Goal: Task Accomplishment & Management: Use online tool/utility

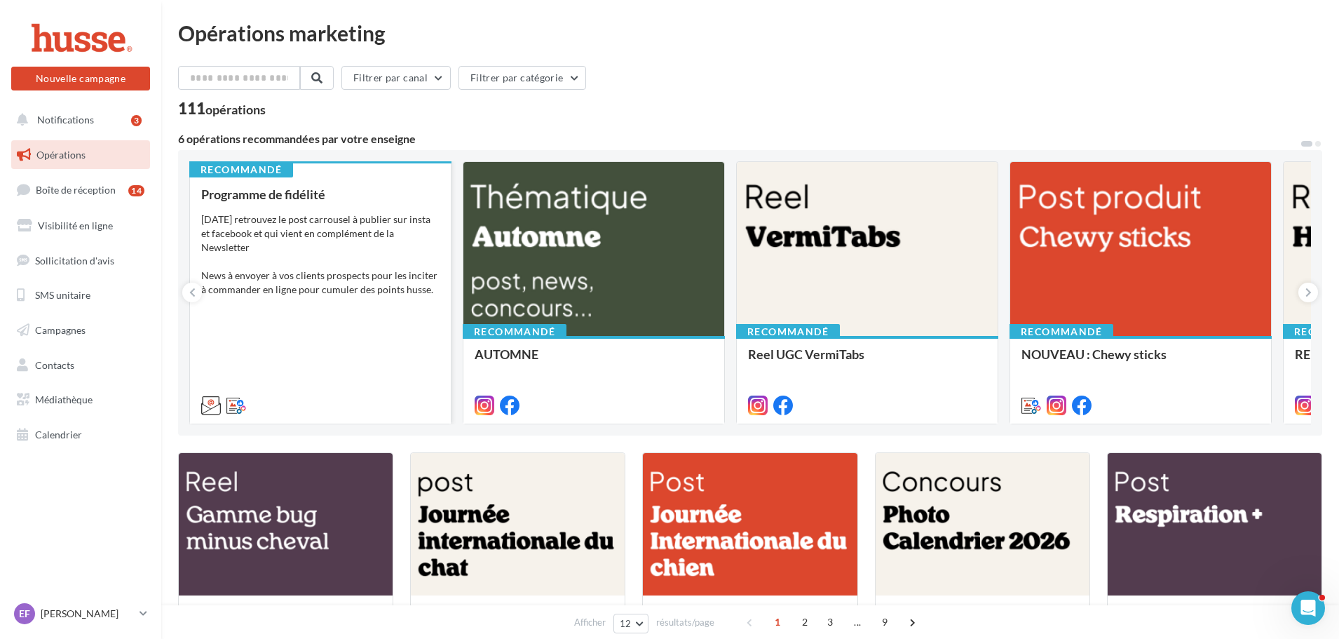
click at [306, 271] on div "Aujourd'hui retrouvez le post carrousel à publier sur insta et facebook et qui …" at bounding box center [320, 268] width 238 height 112
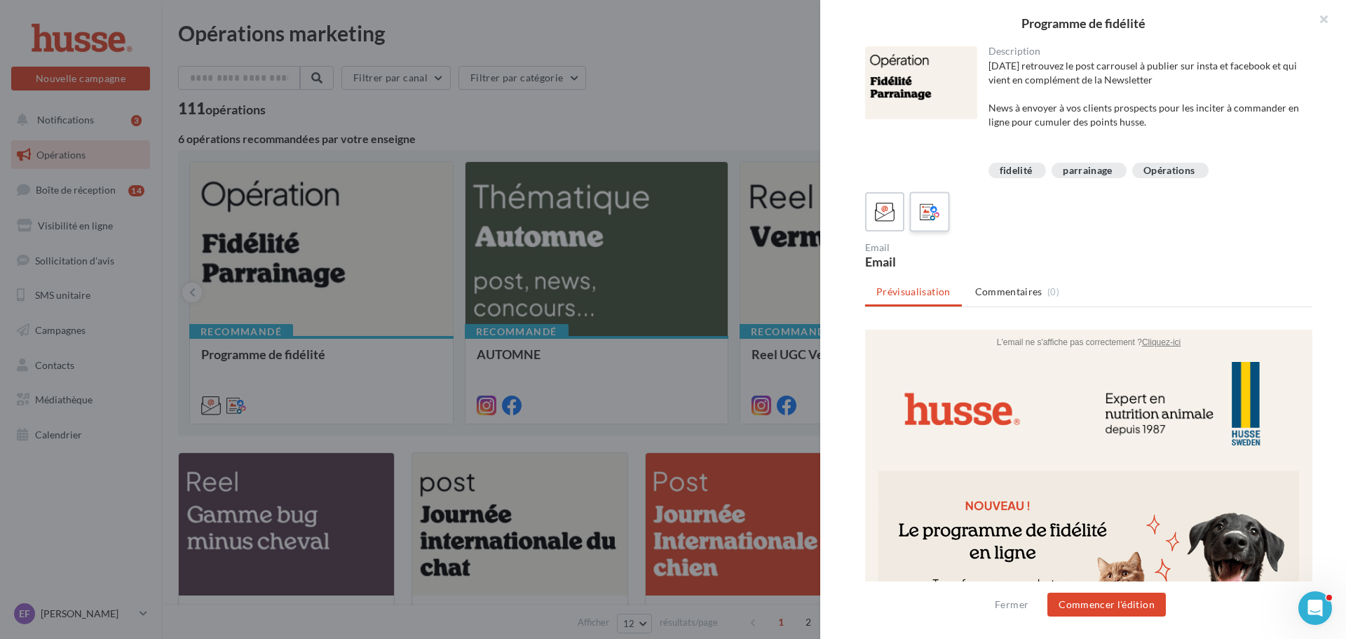
click at [931, 217] on icon at bounding box center [930, 212] width 20 height 20
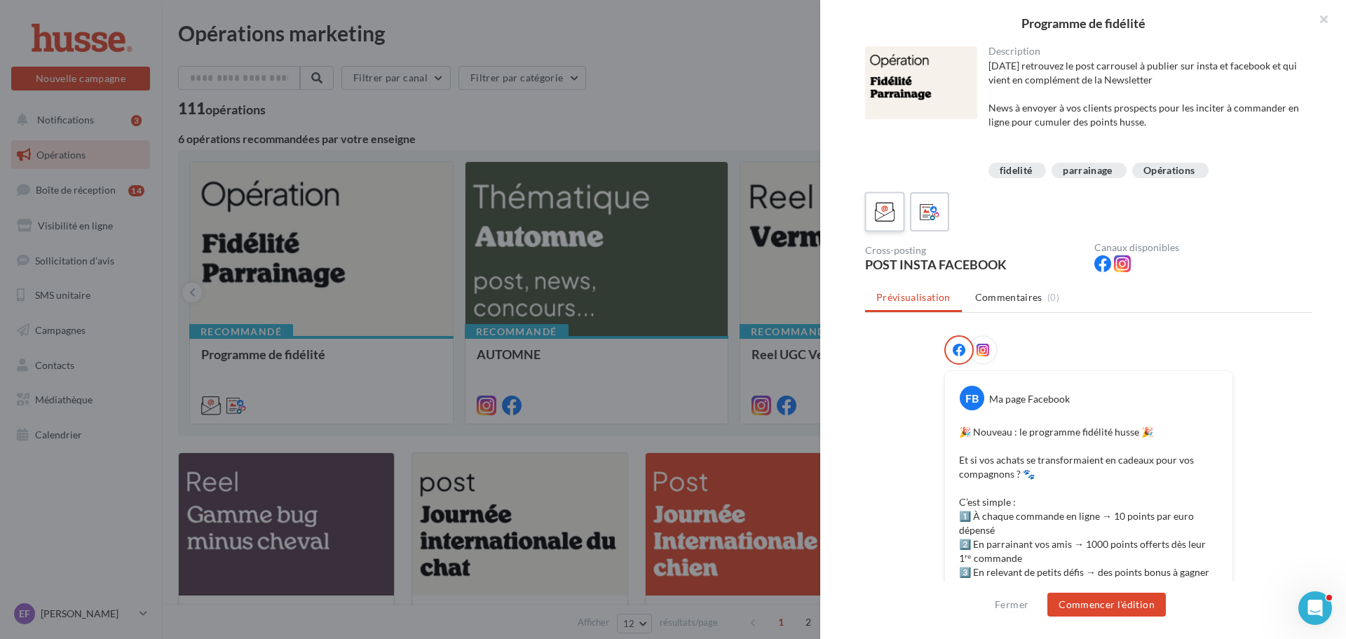
click at [877, 215] on icon at bounding box center [885, 212] width 20 height 20
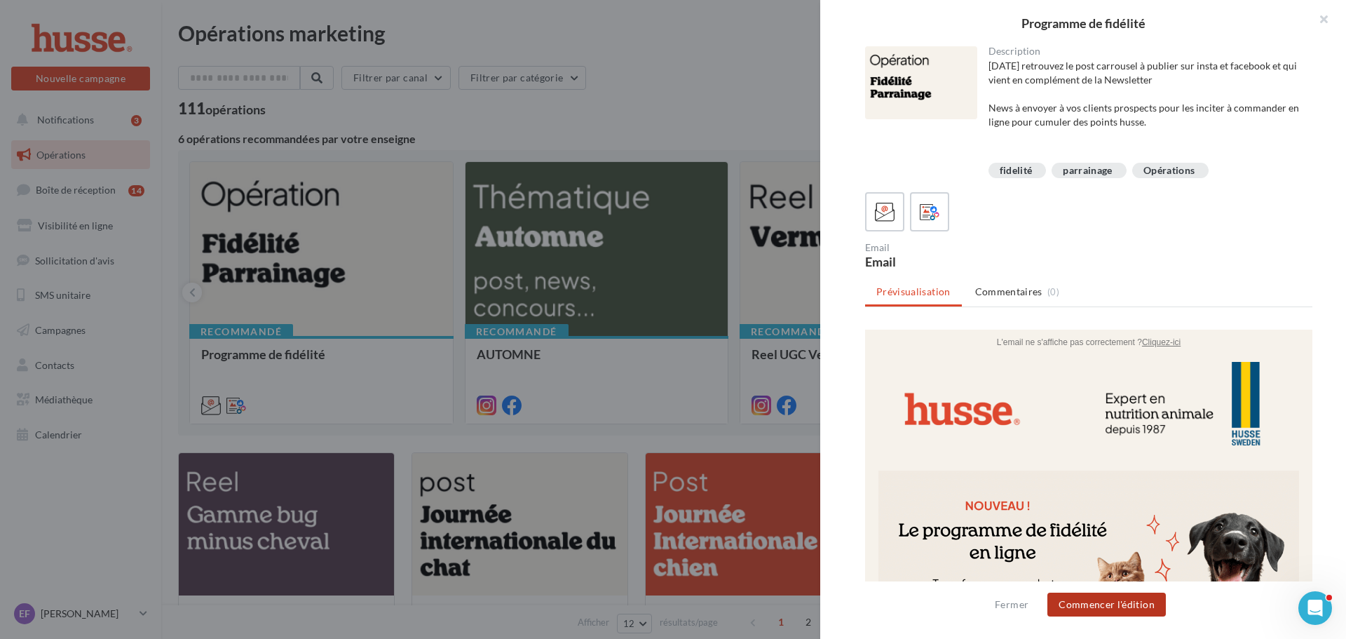
click at [1117, 606] on button "Commencer l'édition" at bounding box center [1107, 605] width 119 height 24
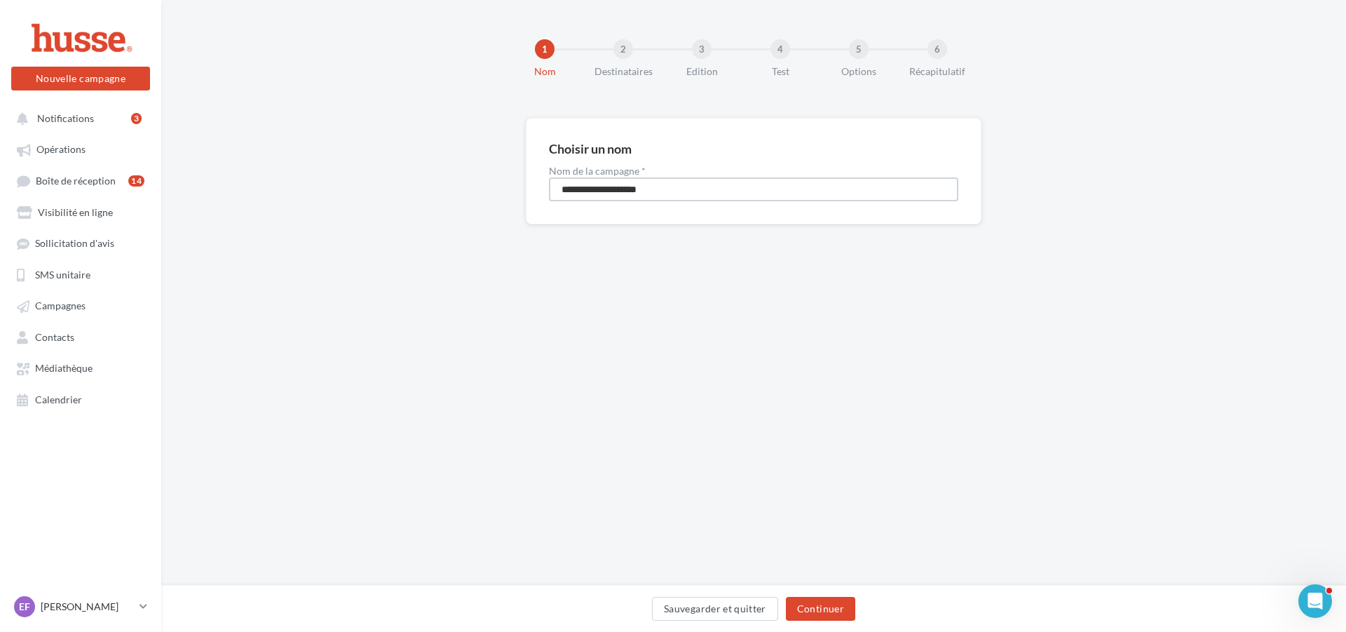
click at [752, 189] on input "**********" at bounding box center [754, 189] width 410 height 24
type input "**********"
click at [814, 607] on button "Continuer" at bounding box center [820, 609] width 69 height 24
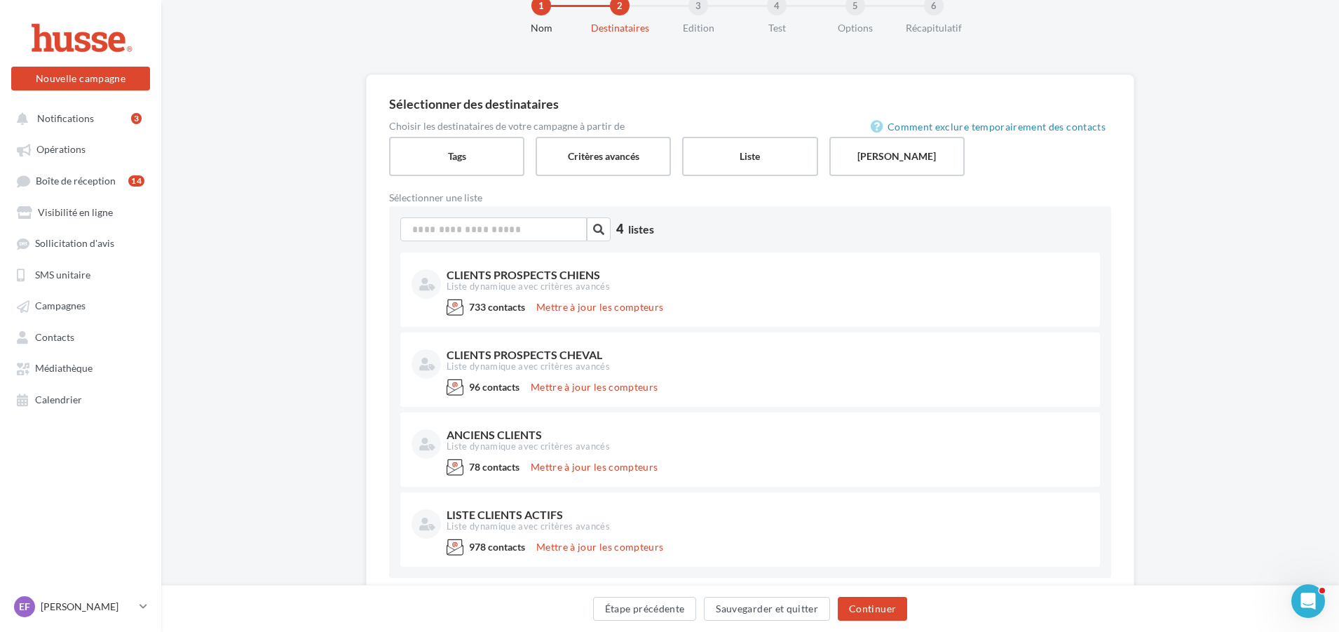
scroll to position [95, 0]
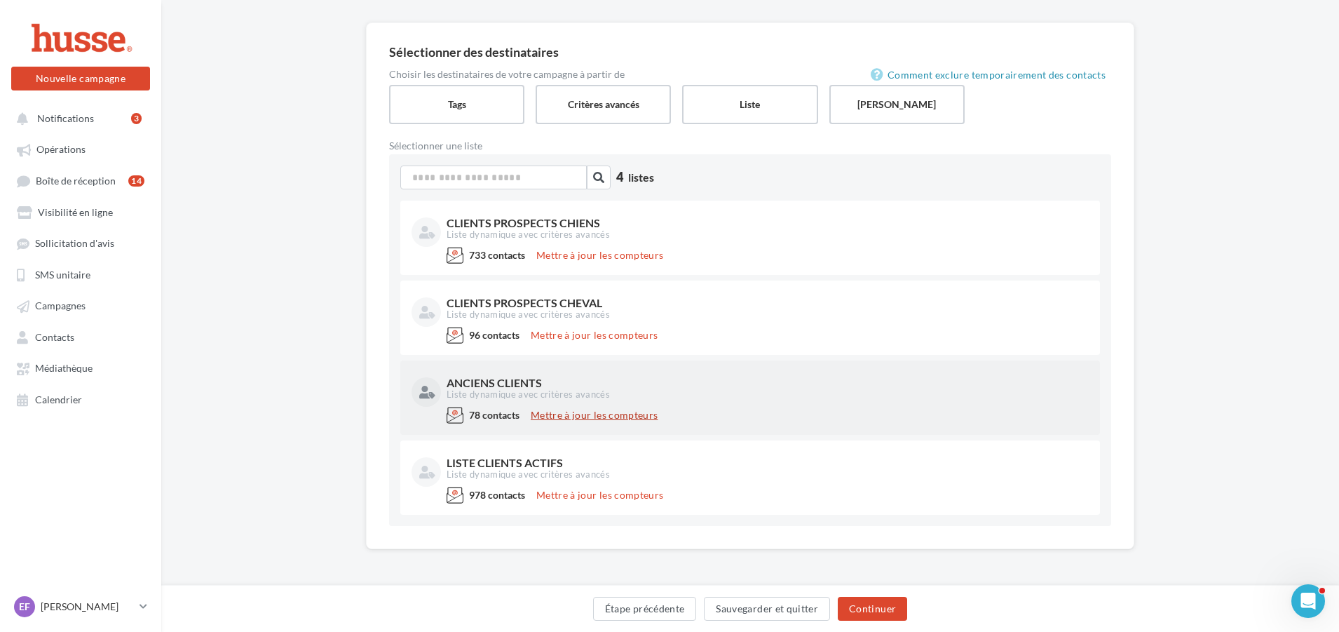
click at [590, 417] on button "Mettre à jour les compteurs" at bounding box center [594, 415] width 138 height 17
click at [555, 395] on div "Liste dynamique avec critères avancés" at bounding box center [767, 395] width 640 height 13
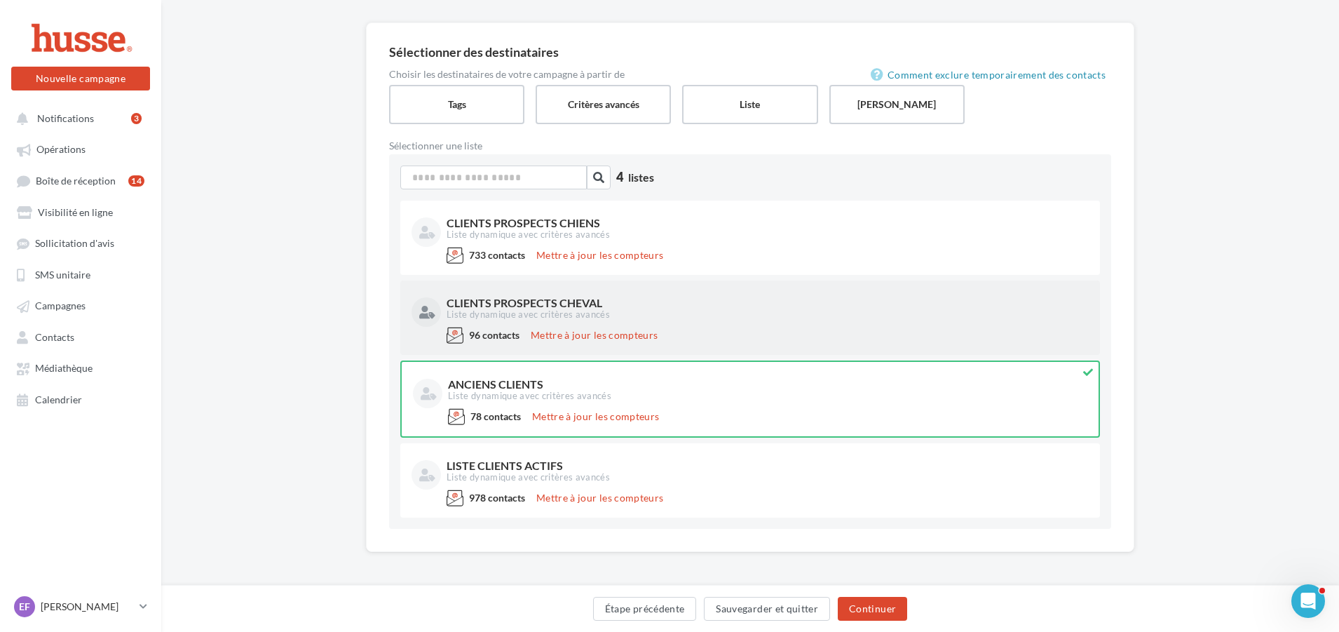
click at [680, 321] on div "CLIENTS PROSPECTS CHEVAL Liste dynamique avec critères avancés" at bounding box center [750, 309] width 677 height 35
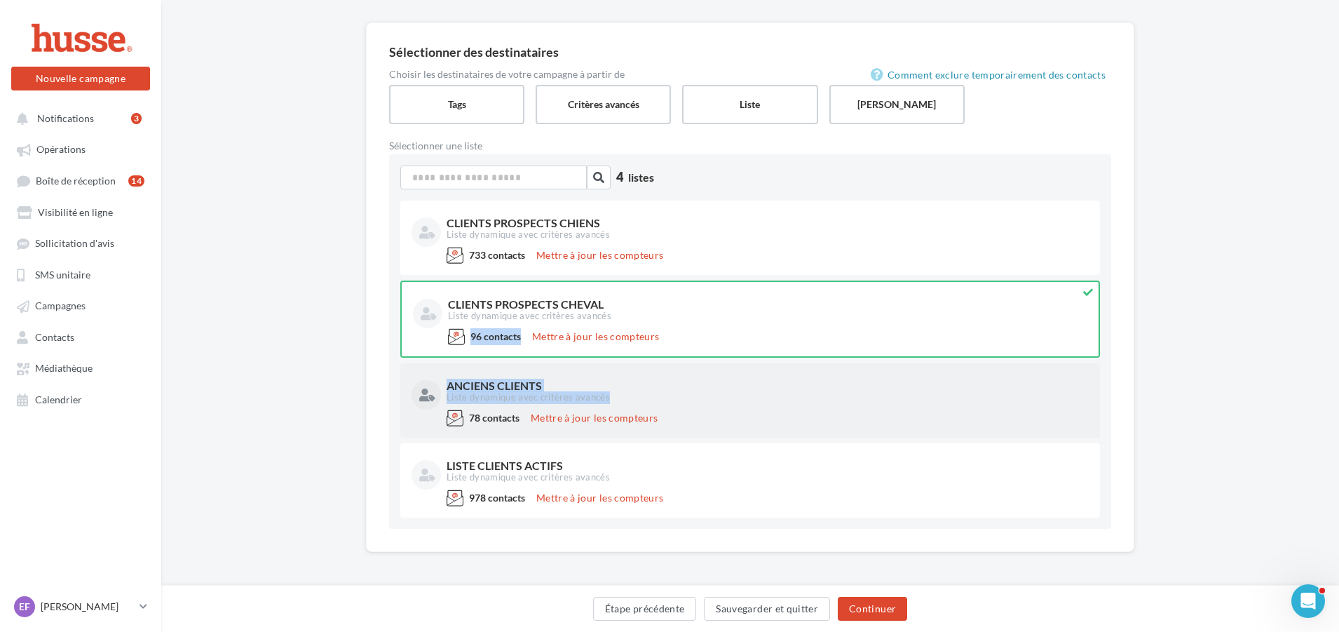
click at [682, 407] on div "ANCIENS CLIENTS Liste dynamique avec critères avancés" at bounding box center [750, 391] width 677 height 35
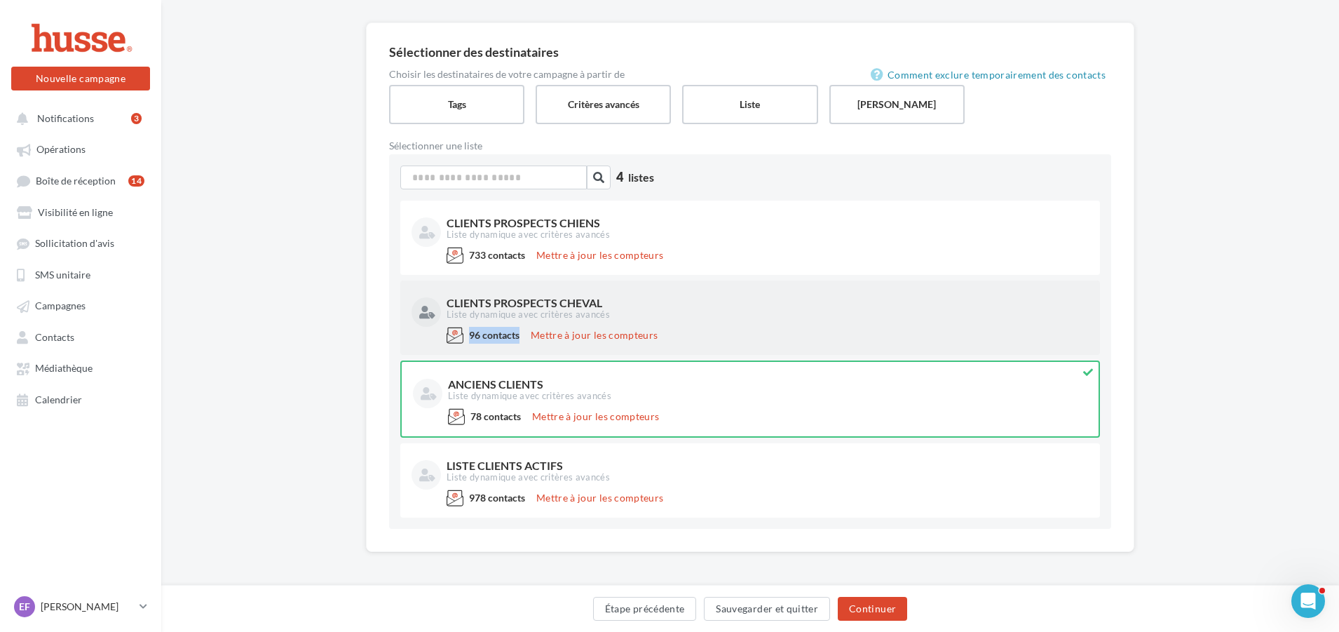
click at [677, 337] on div "96 contacts Mettre à jour les compteurs" at bounding box center [750, 338] width 677 height 22
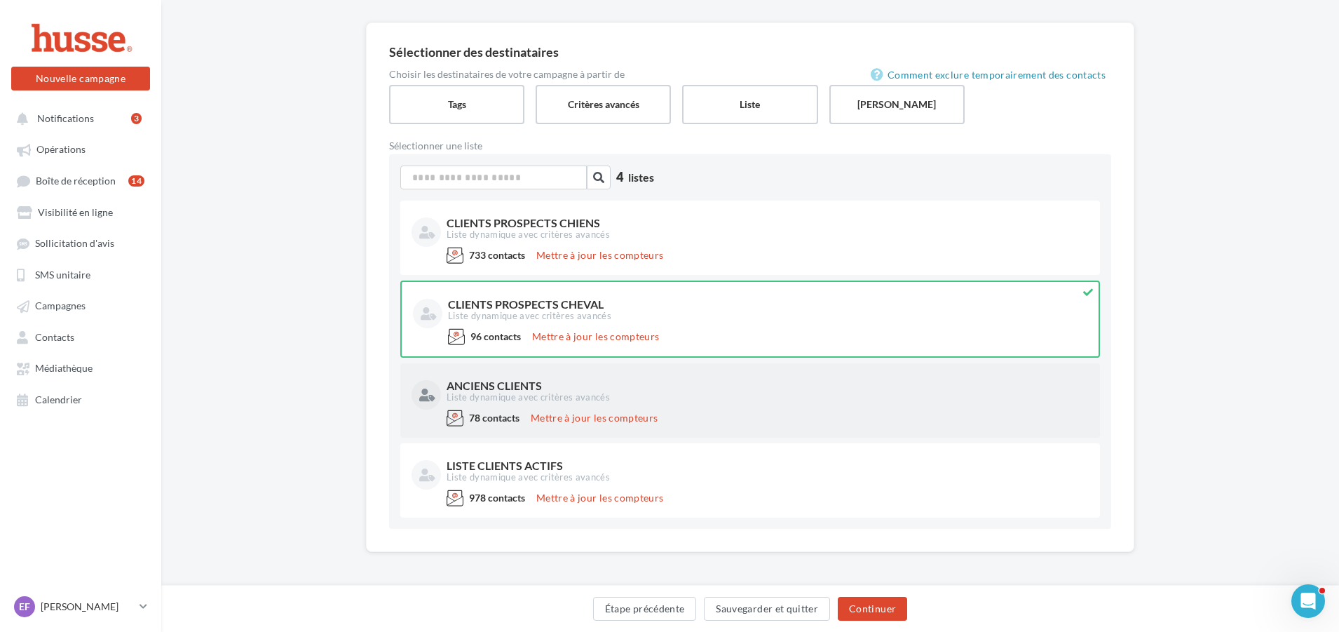
click at [684, 377] on div "ANCIENS CLIENTS Liste dynamique avec critères avancés" at bounding box center [750, 391] width 677 height 35
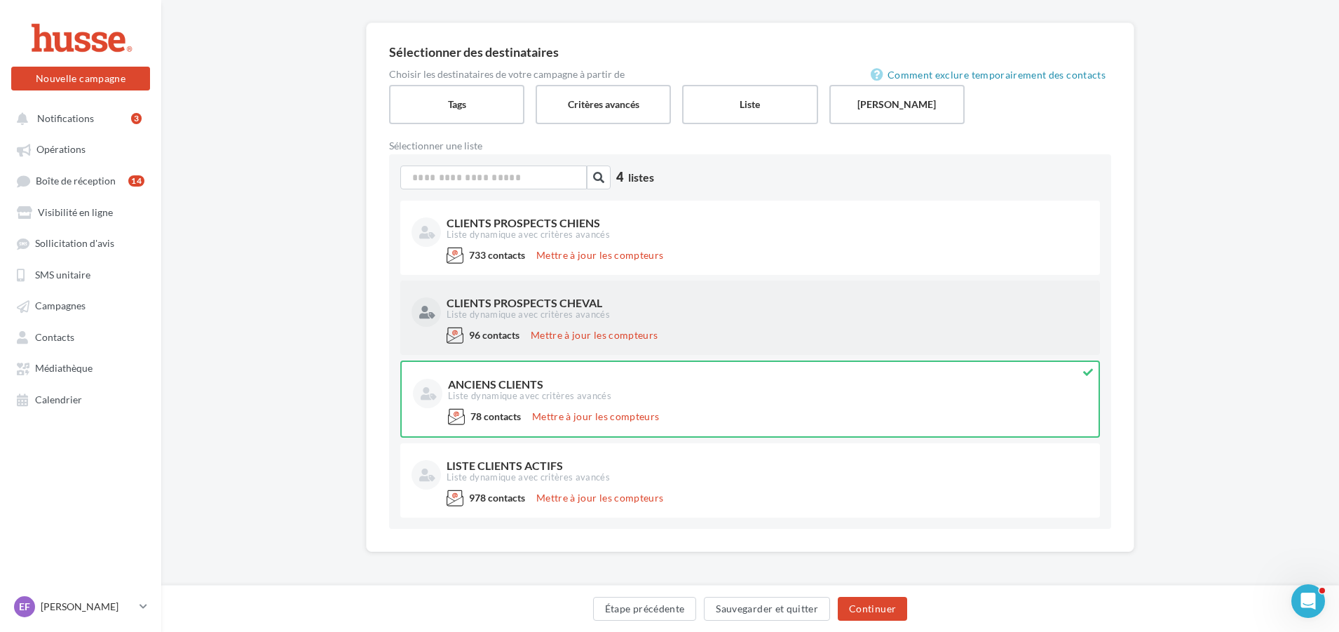
click at [679, 338] on div "96 contacts Mettre à jour les compteurs" at bounding box center [750, 338] width 677 height 22
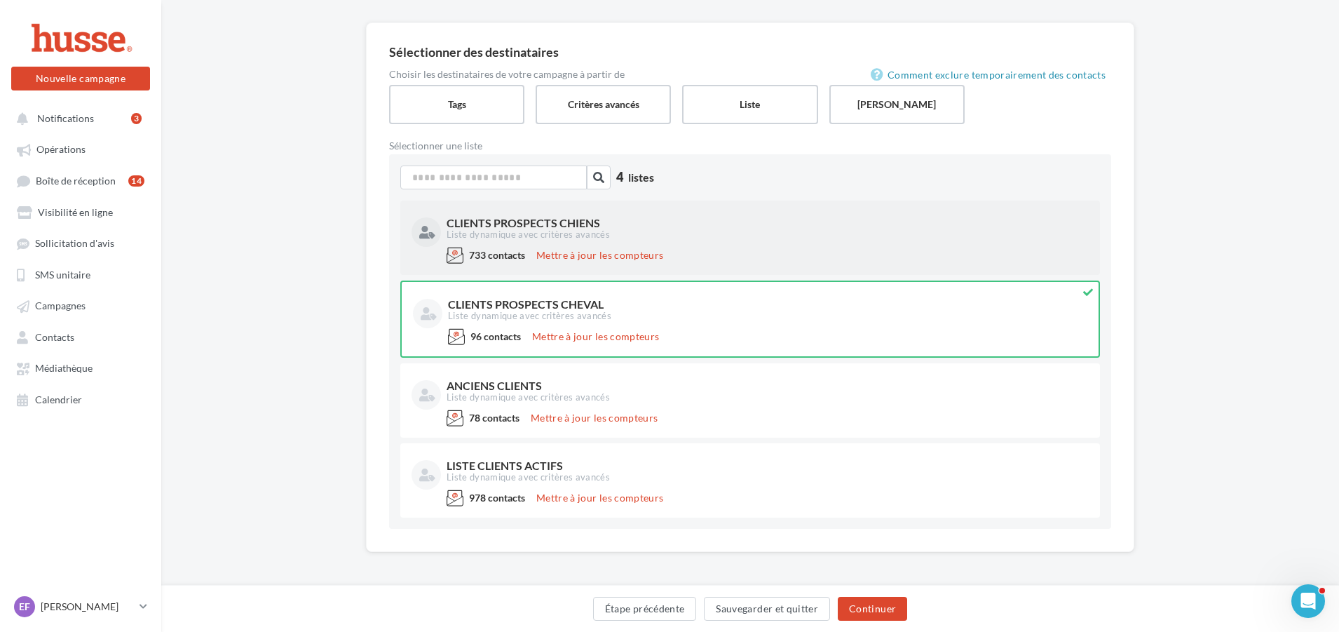
click at [684, 262] on div "733 contacts Mettre à jour les compteurs" at bounding box center [750, 258] width 677 height 22
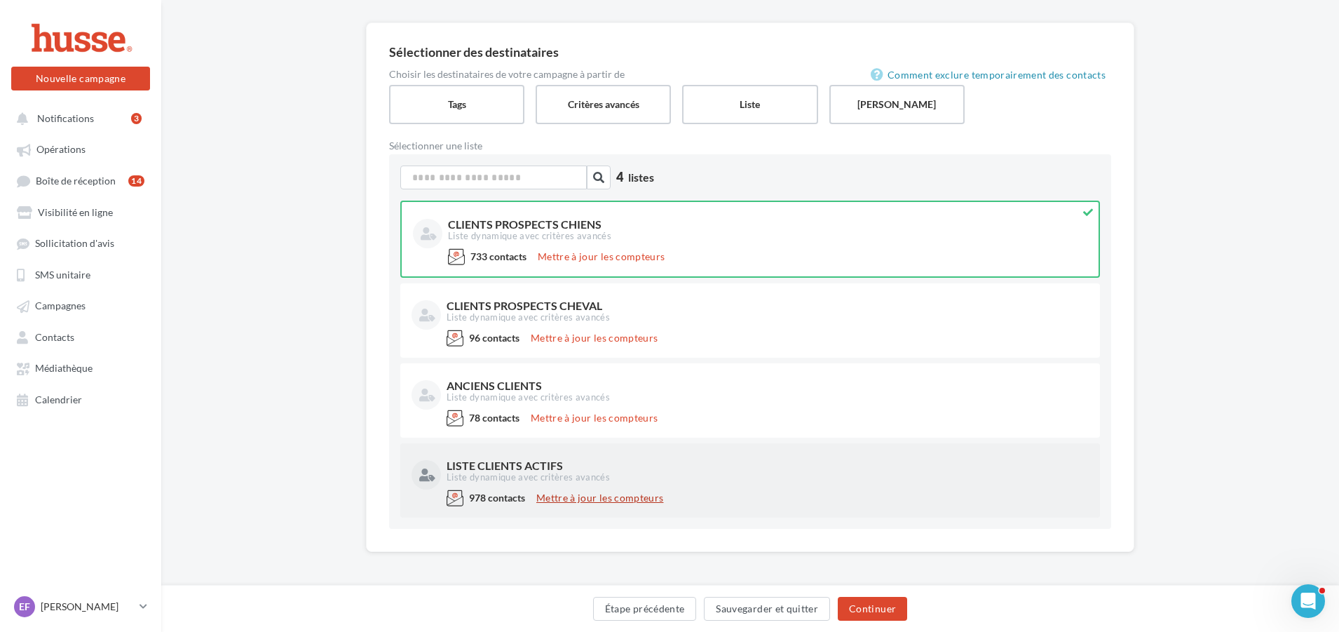
click at [587, 504] on button "Mettre à jour les compteurs" at bounding box center [600, 498] width 138 height 17
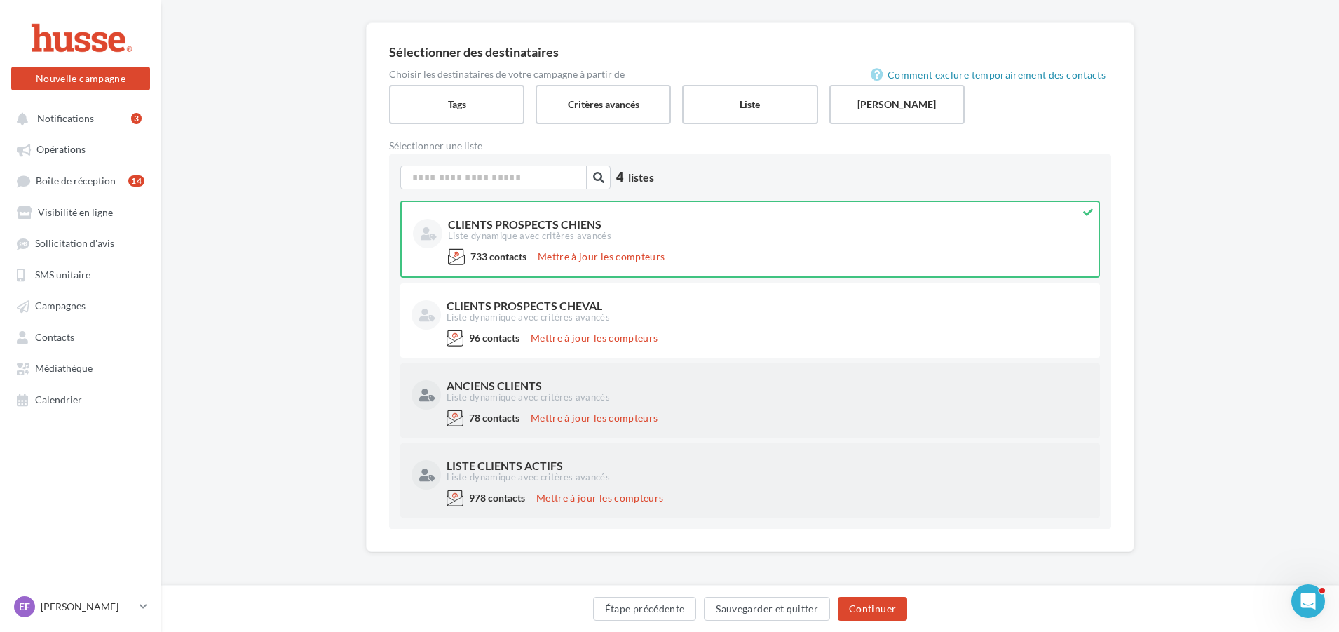
click at [646, 396] on div "Liste dynamique avec critères avancés" at bounding box center [767, 397] width 640 height 13
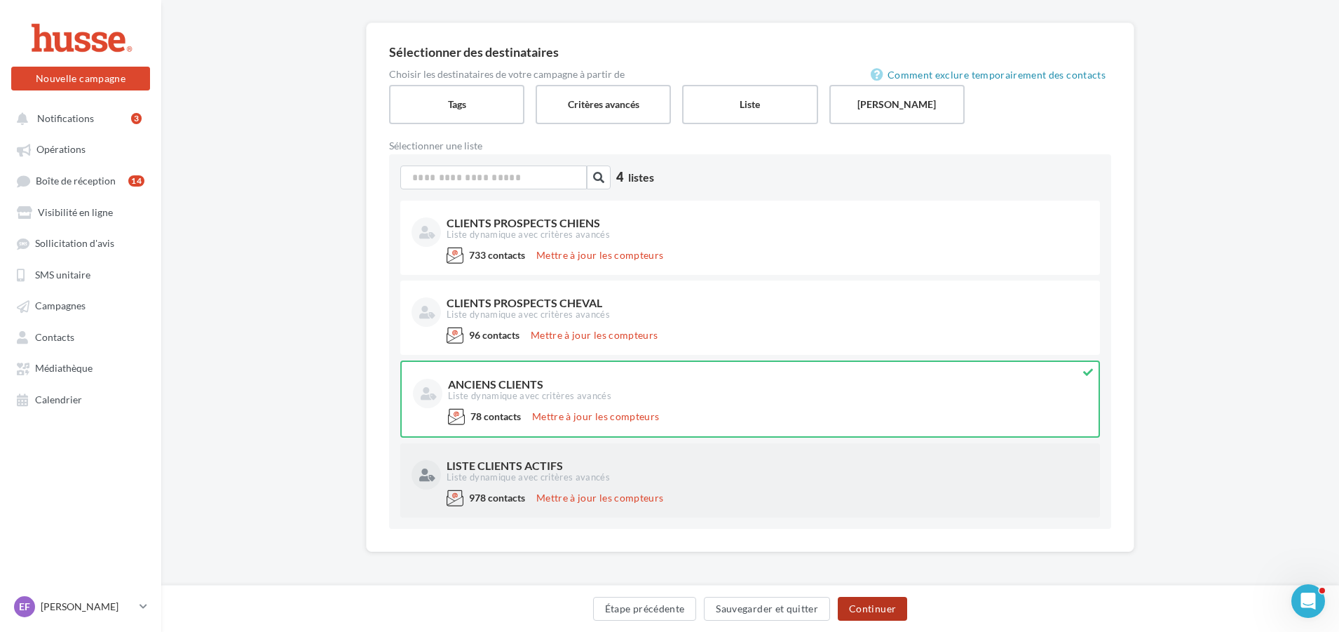
click at [870, 608] on button "Continuer" at bounding box center [872, 609] width 69 height 24
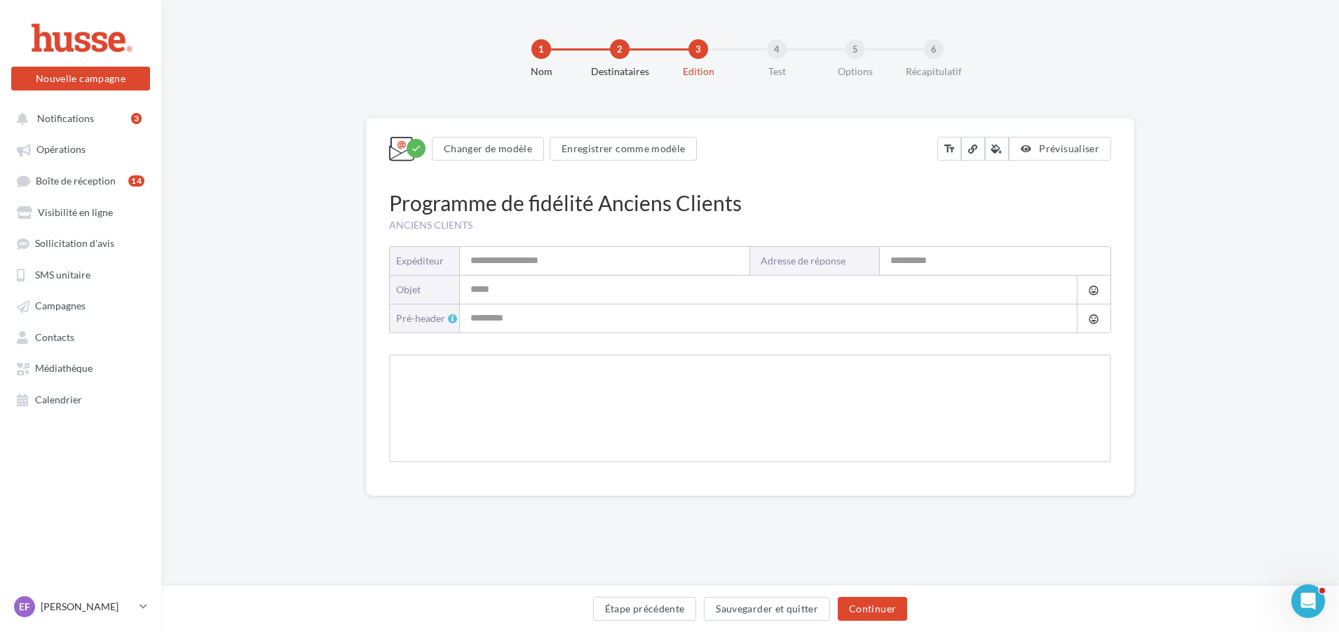
type input "**********"
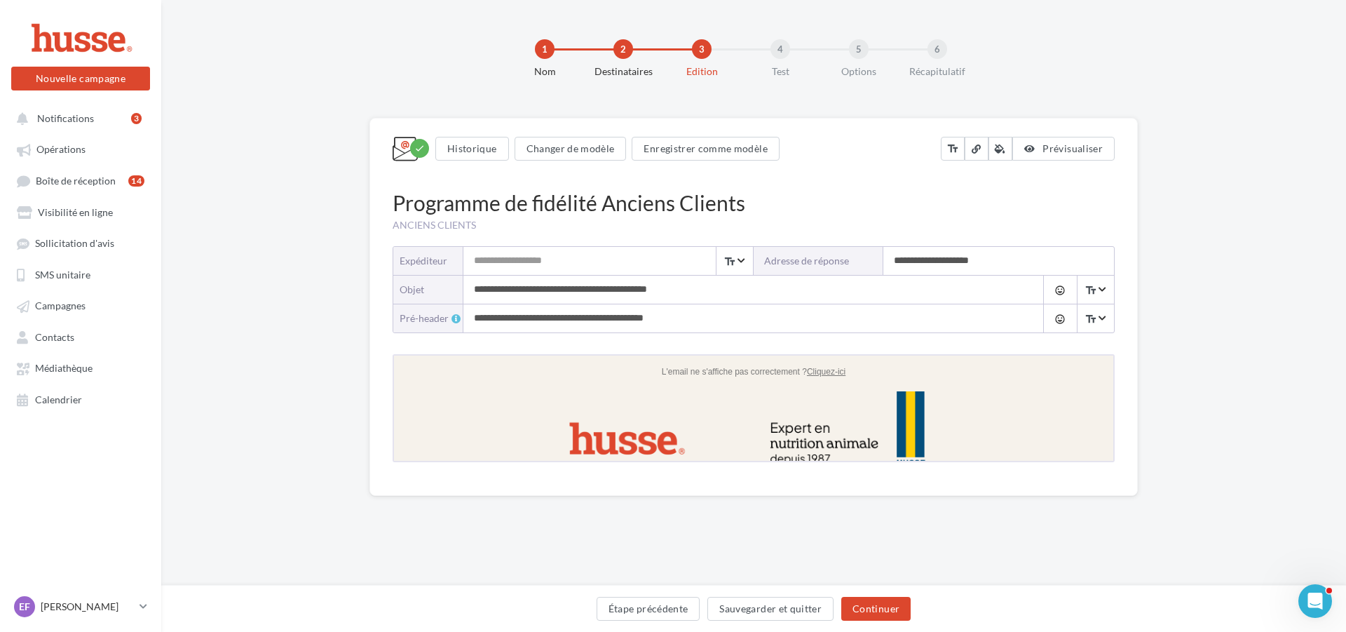
click at [516, 259] on input "Expéditeur" at bounding box center [609, 261] width 290 height 28
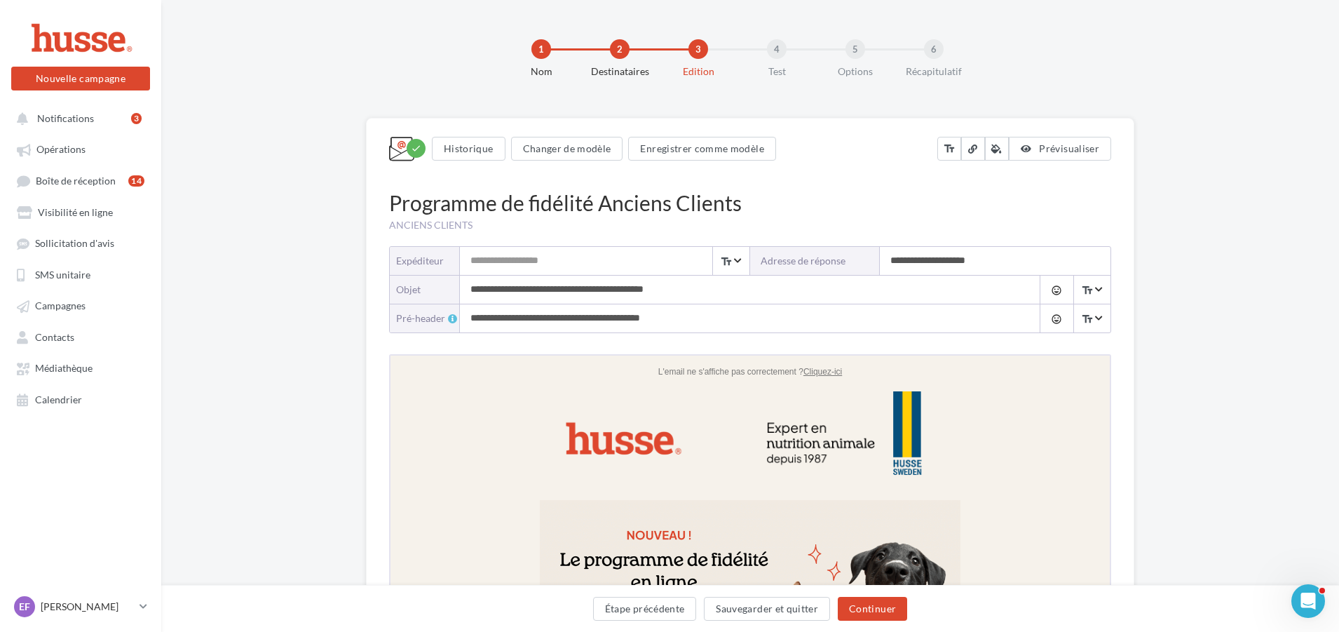
type input "**********"
click at [978, 260] on input "**********" at bounding box center [995, 261] width 231 height 28
drag, startPoint x: 994, startPoint y: 265, endPoint x: 855, endPoint y: 265, distance: 139.6
click at [855, 265] on div "**********" at bounding box center [930, 261] width 360 height 28
type input "**********"
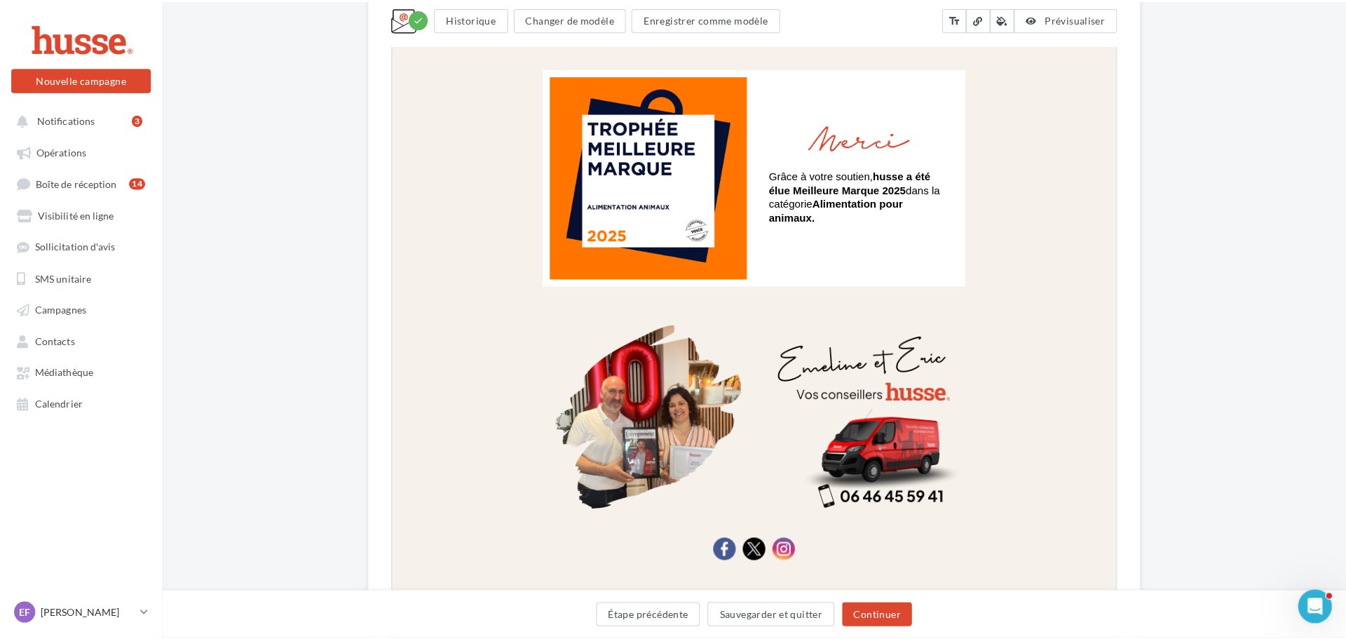
scroll to position [1403, 0]
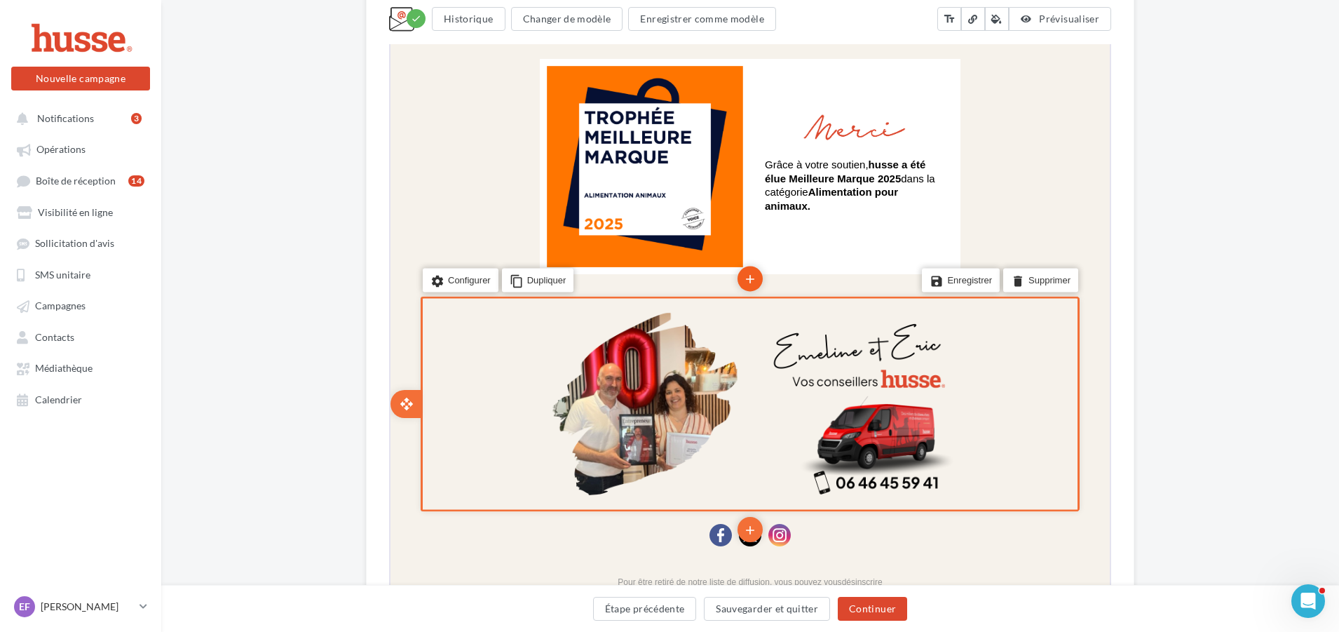
click at [752, 281] on icon "add" at bounding box center [749, 278] width 14 height 24
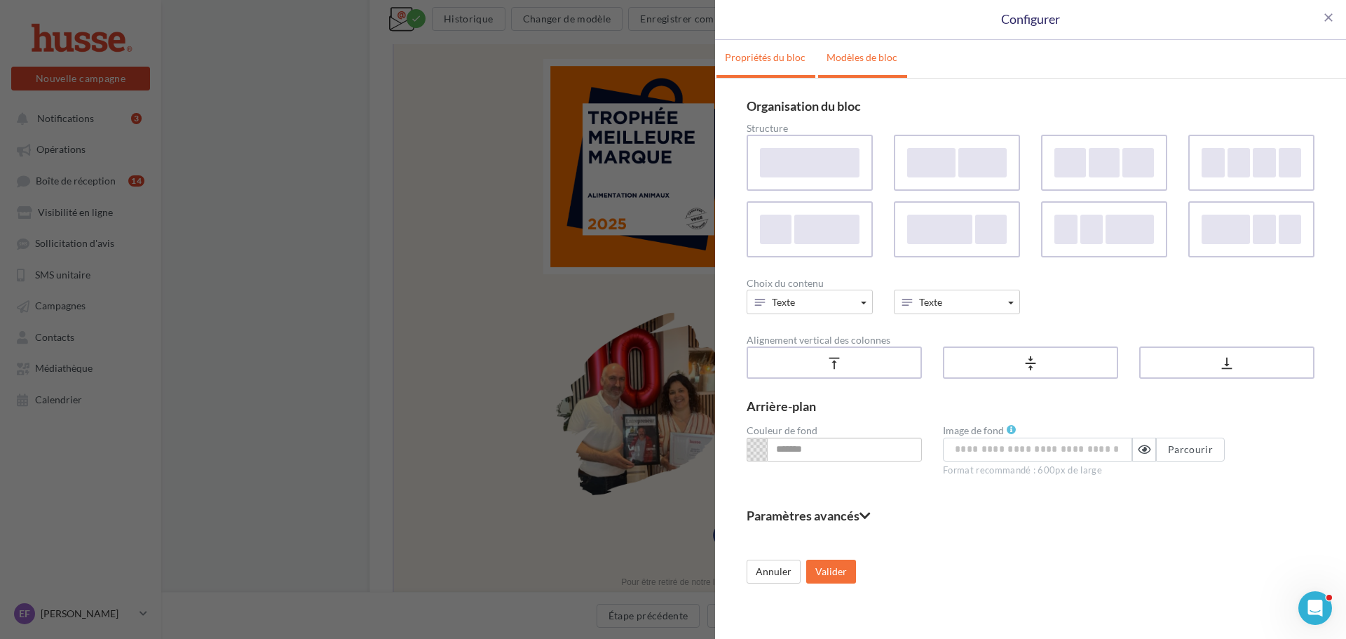
click at [855, 58] on link "Modèles de bloc" at bounding box center [862, 57] width 88 height 35
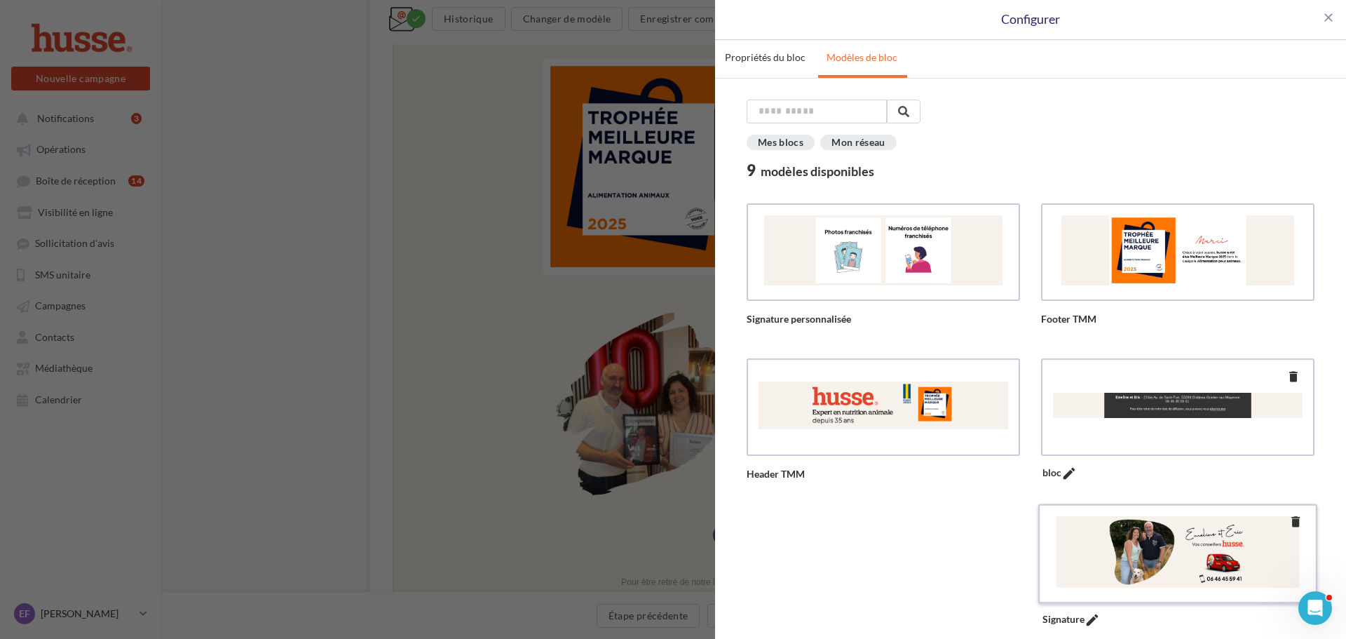
click at [1154, 542] on div at bounding box center [1178, 552] width 255 height 72
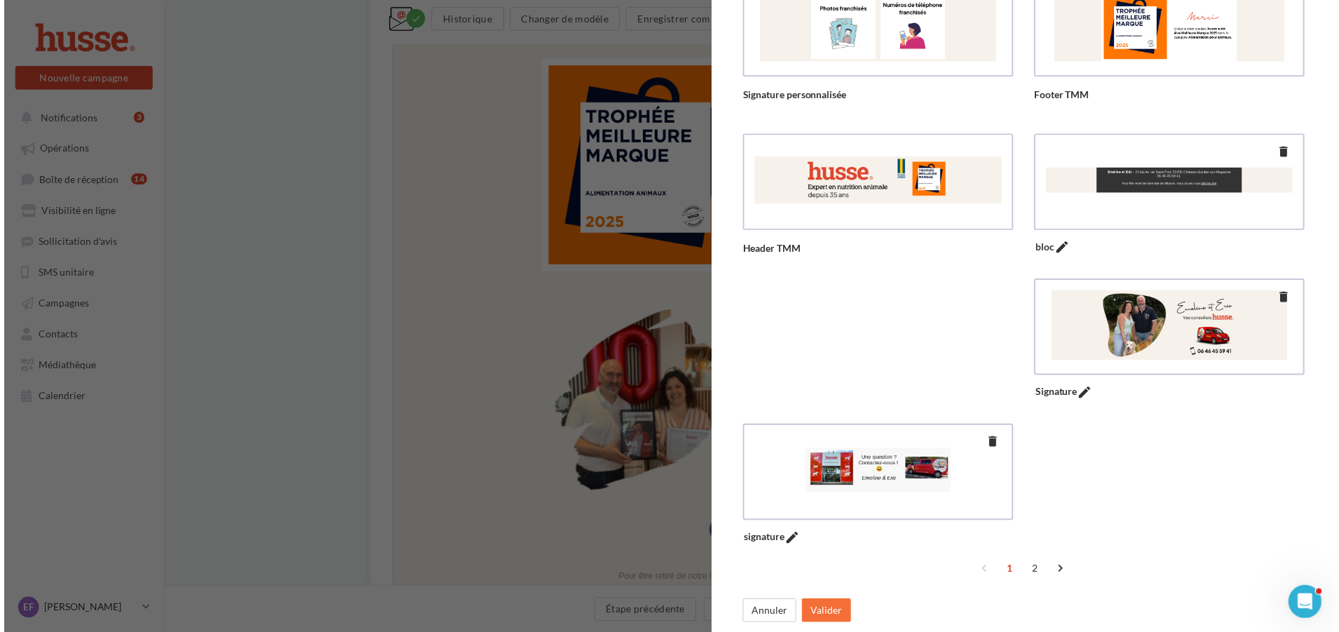
scroll to position [224, 0]
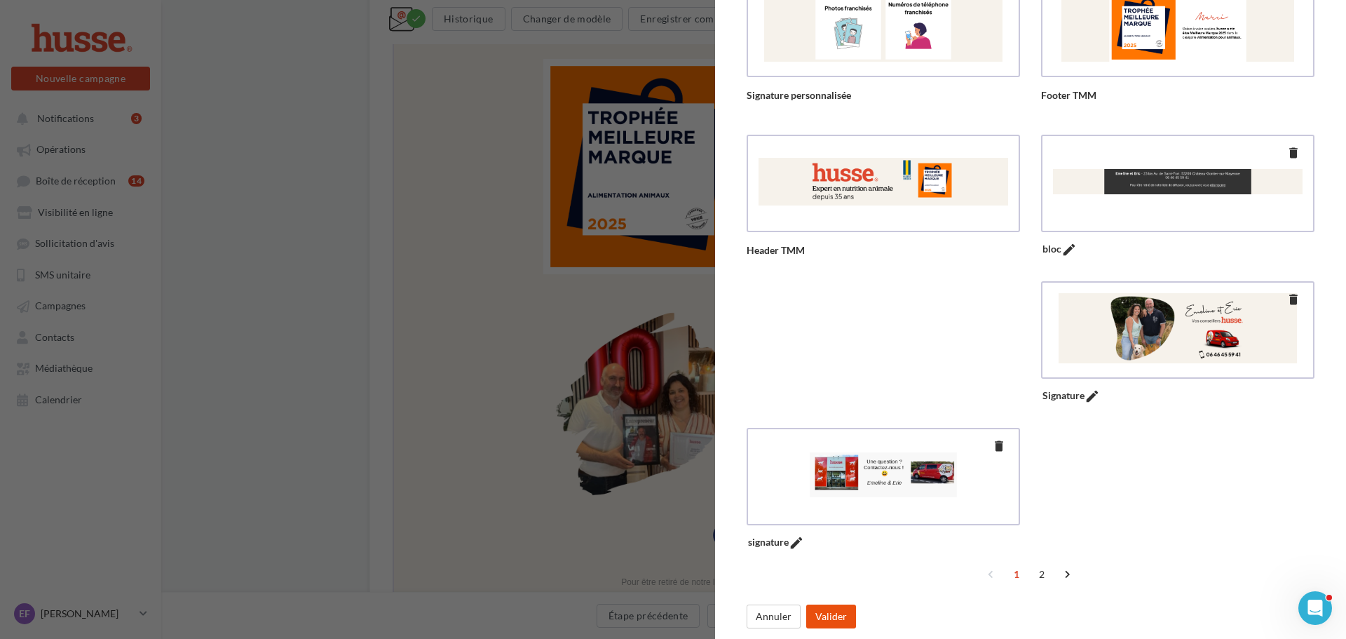
click at [836, 619] on button "Valider" at bounding box center [831, 617] width 50 height 24
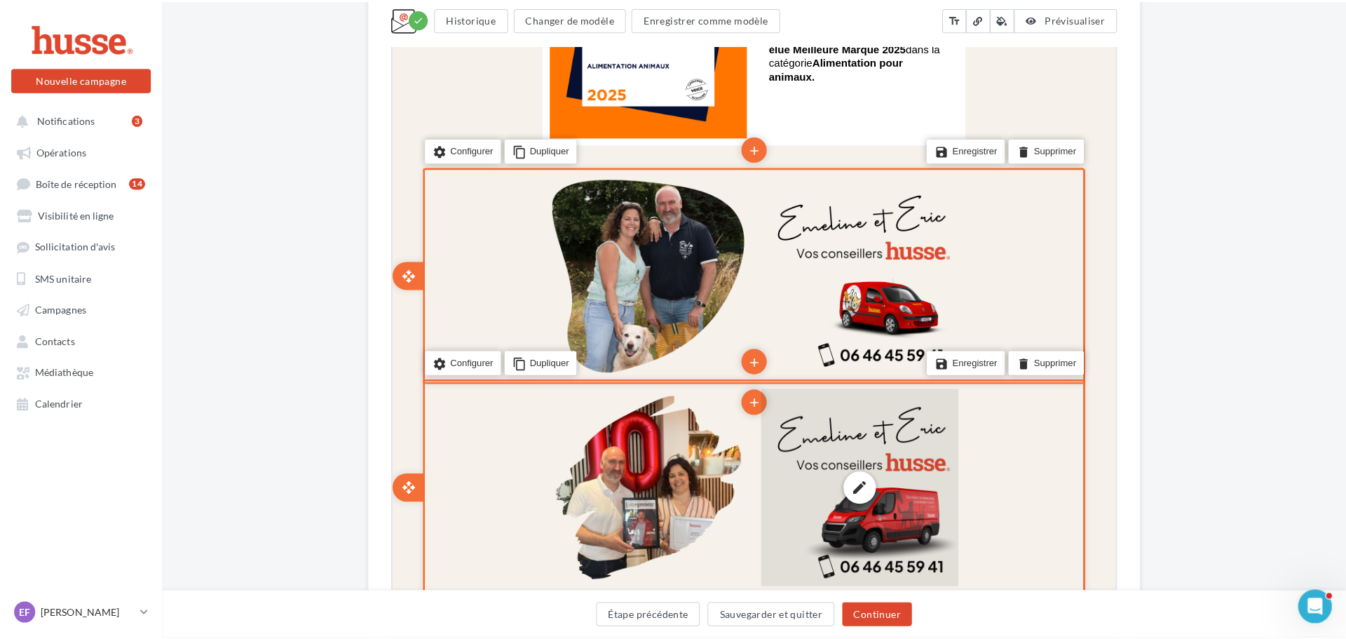
scroll to position [1543, 0]
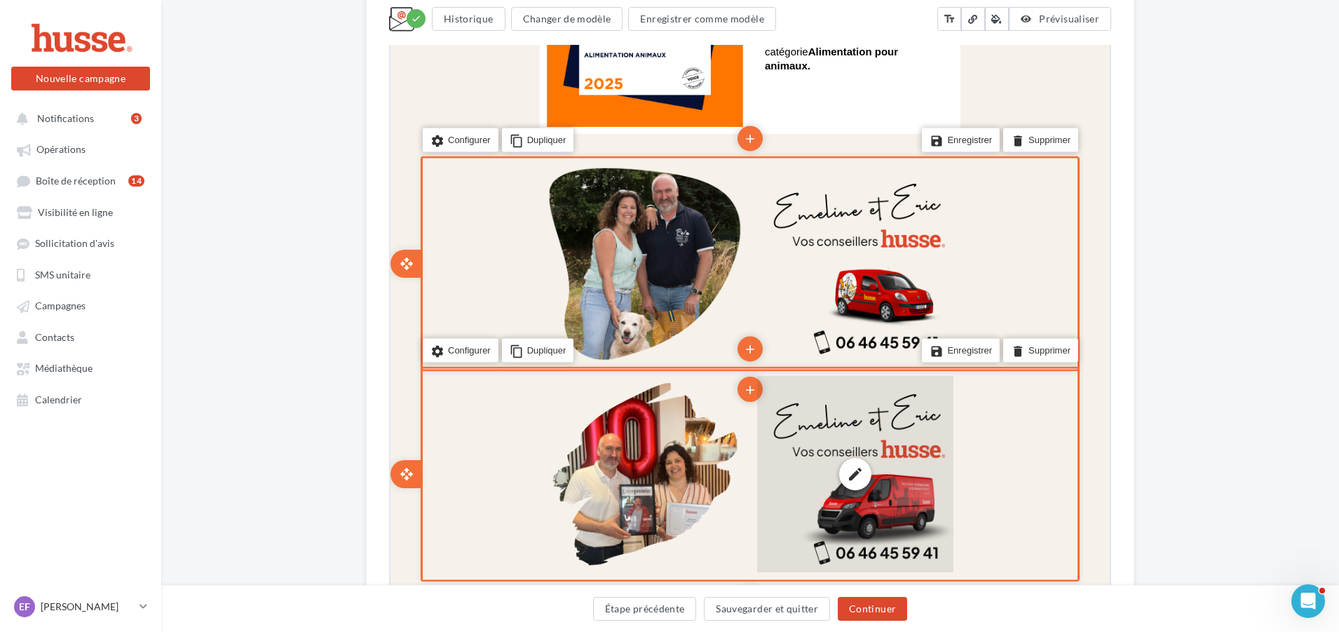
click at [793, 463] on div "edit photo_library rounded_corner crop link style" at bounding box center [854, 472] width 196 height 196
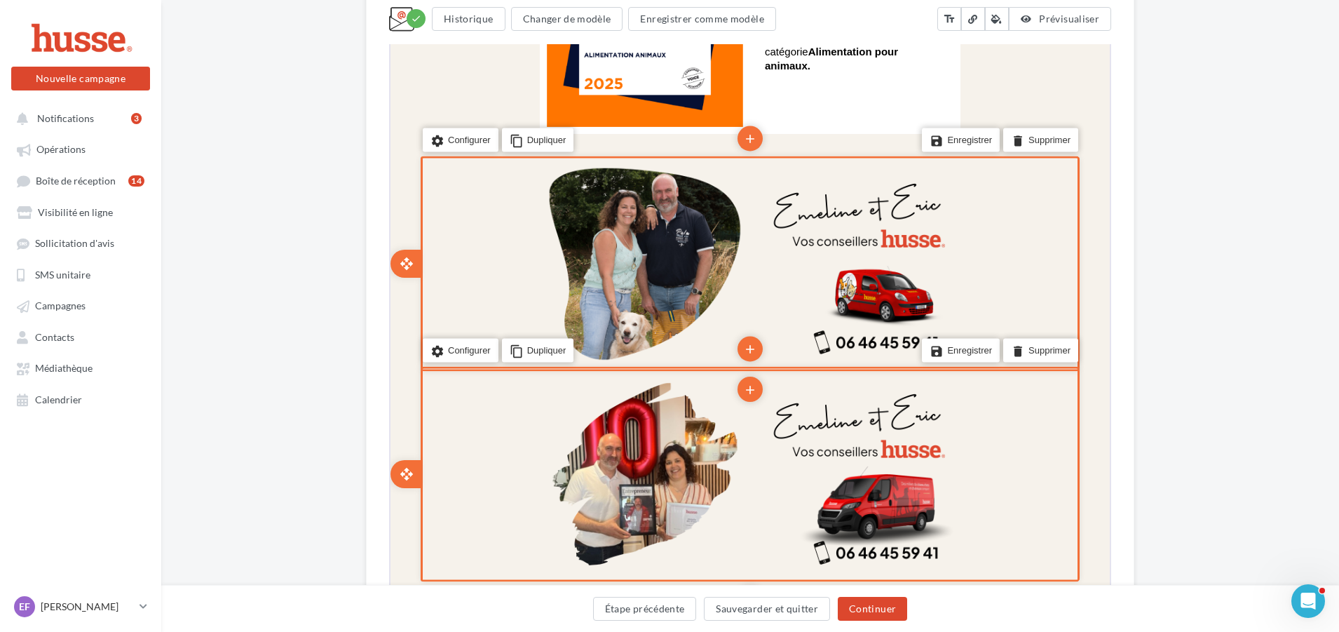
click at [1011, 421] on div "settings Configurer content_copy Dupliquer add add save Enregistrer delete Supp…" at bounding box center [748, 472] width 659 height 215
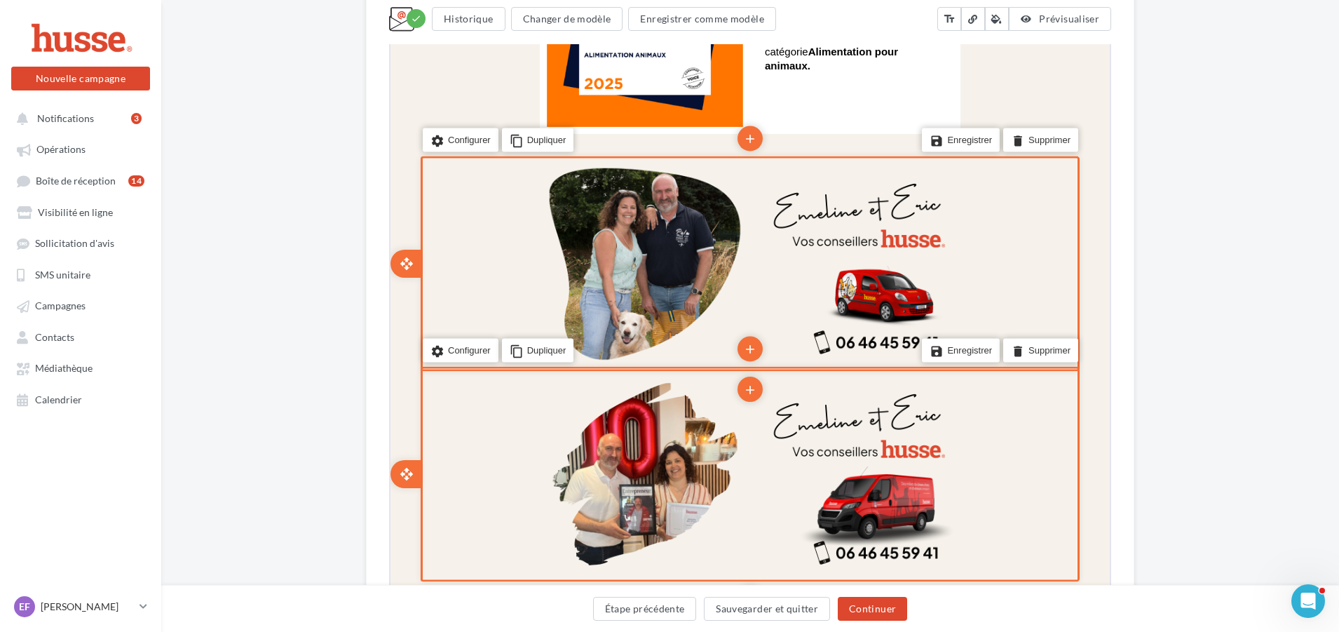
click at [1009, 469] on div "settings Configurer content_copy Dupliquer add add save Enregistrer delete Supp…" at bounding box center [748, 472] width 659 height 215
click at [1048, 347] on li "delete Supprimer" at bounding box center [1039, 349] width 75 height 24
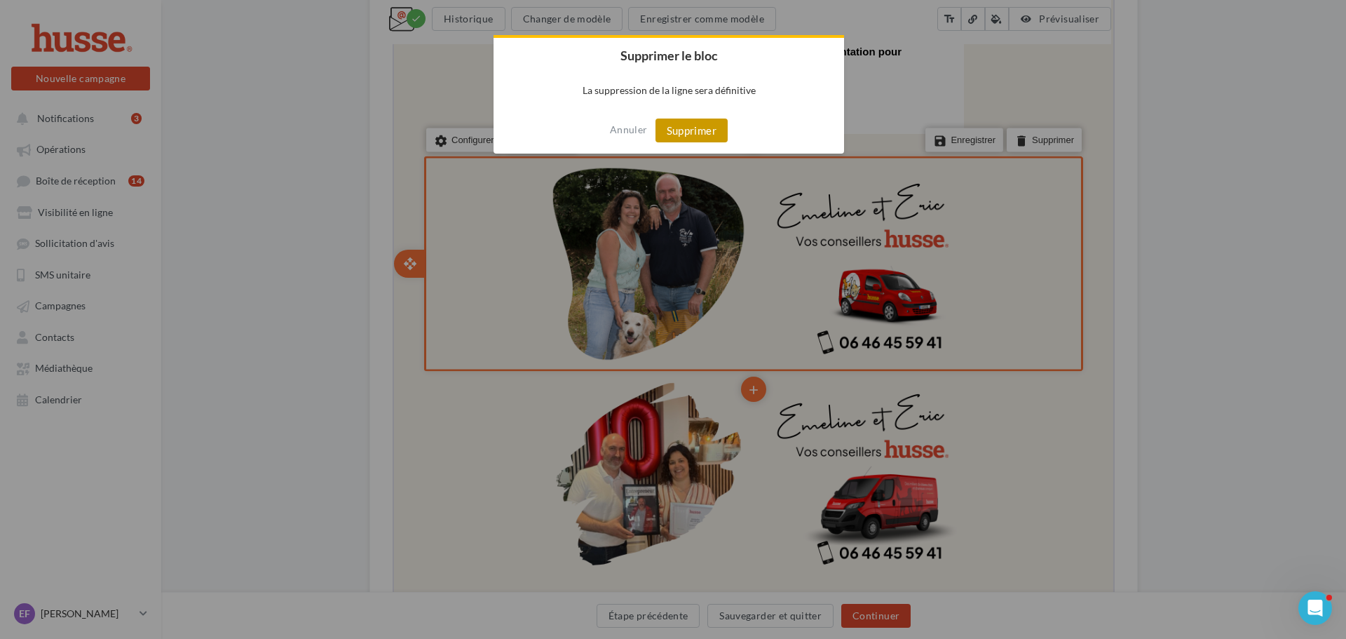
click at [684, 127] on button "Supprimer" at bounding box center [692, 131] width 72 height 24
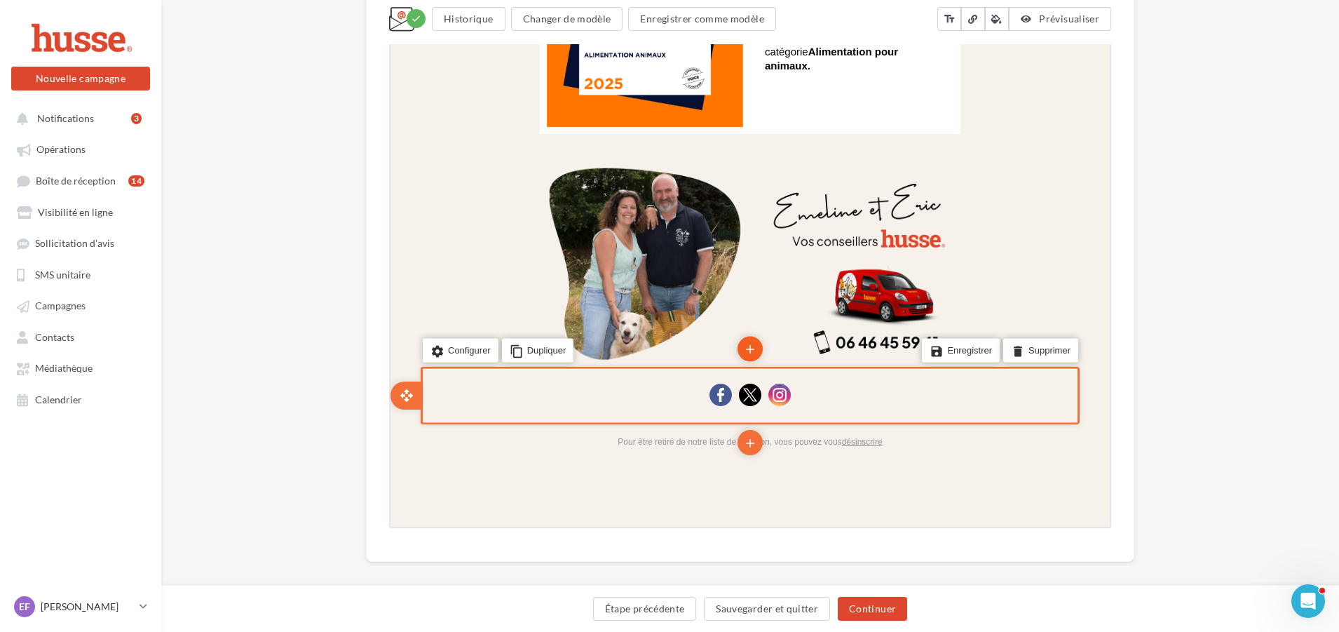
click at [750, 344] on icon "add" at bounding box center [749, 349] width 14 height 24
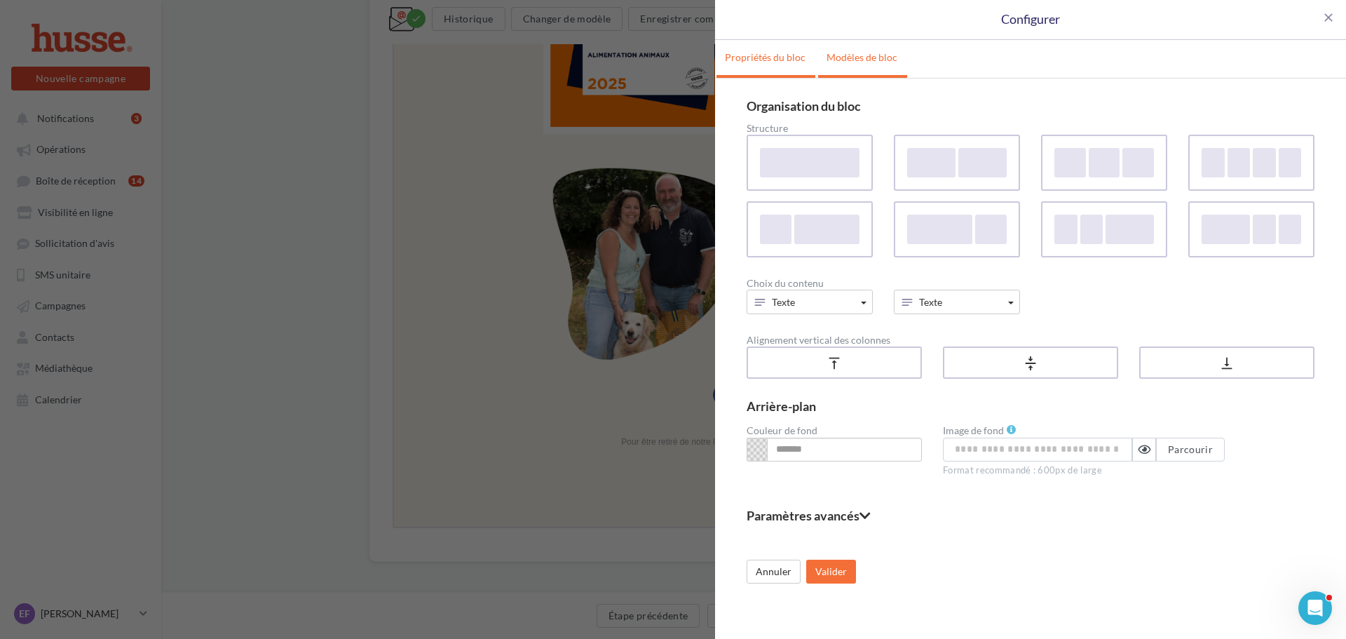
click at [853, 60] on link "Modèles de bloc" at bounding box center [862, 57] width 88 height 35
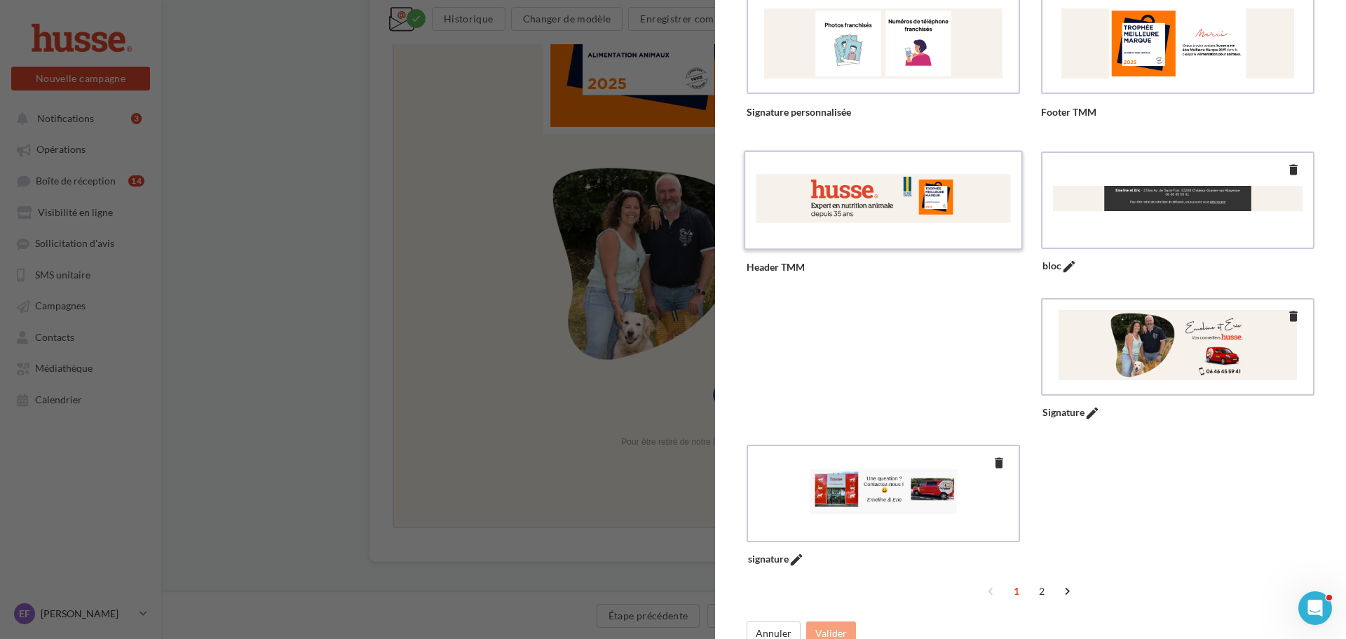
scroll to position [224, 0]
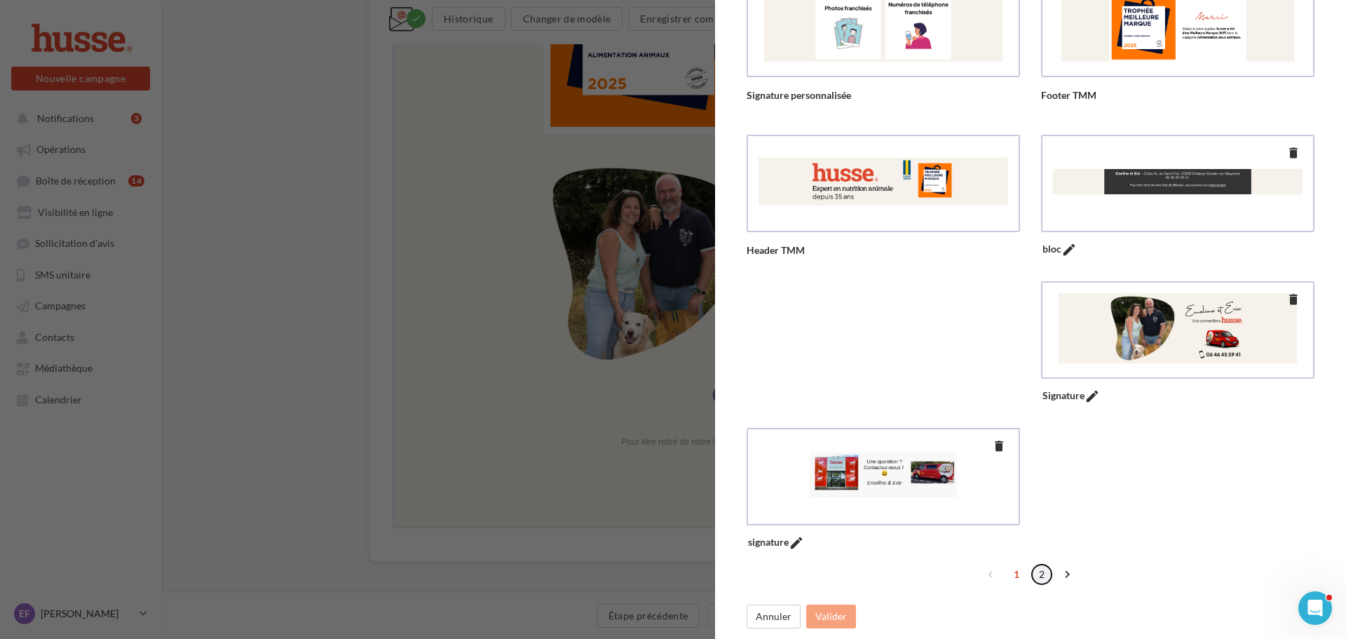
click at [1038, 573] on link "2" at bounding box center [1042, 574] width 22 height 22
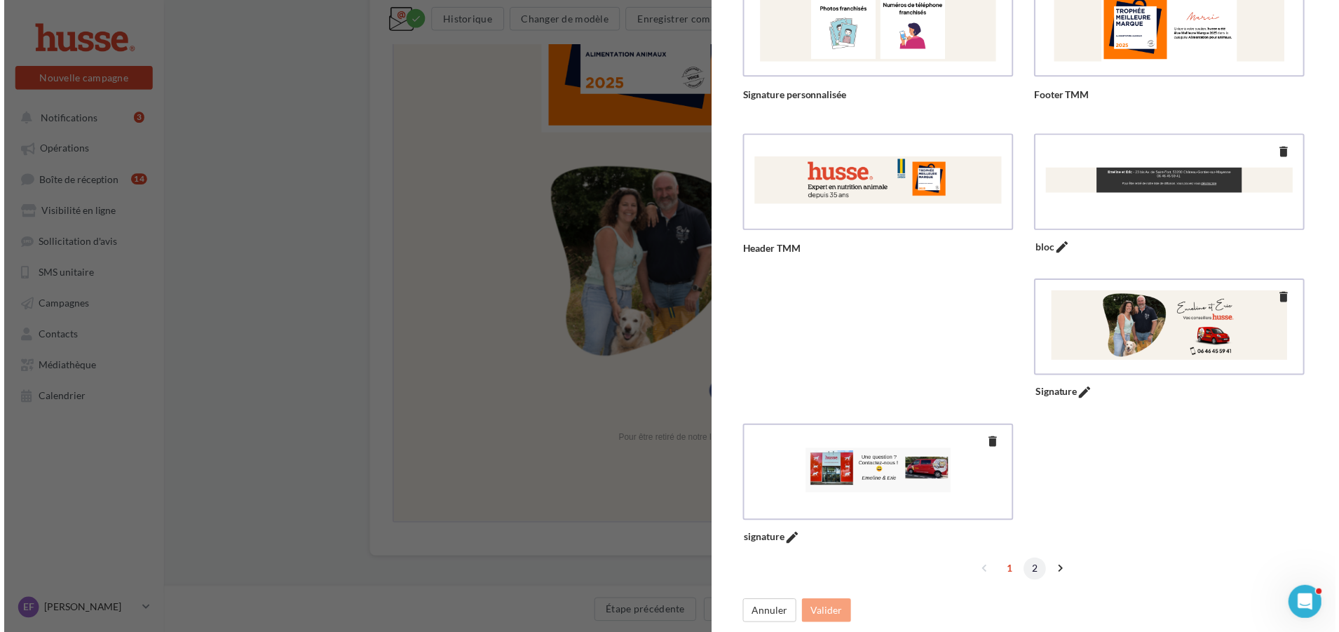
scroll to position [0, 0]
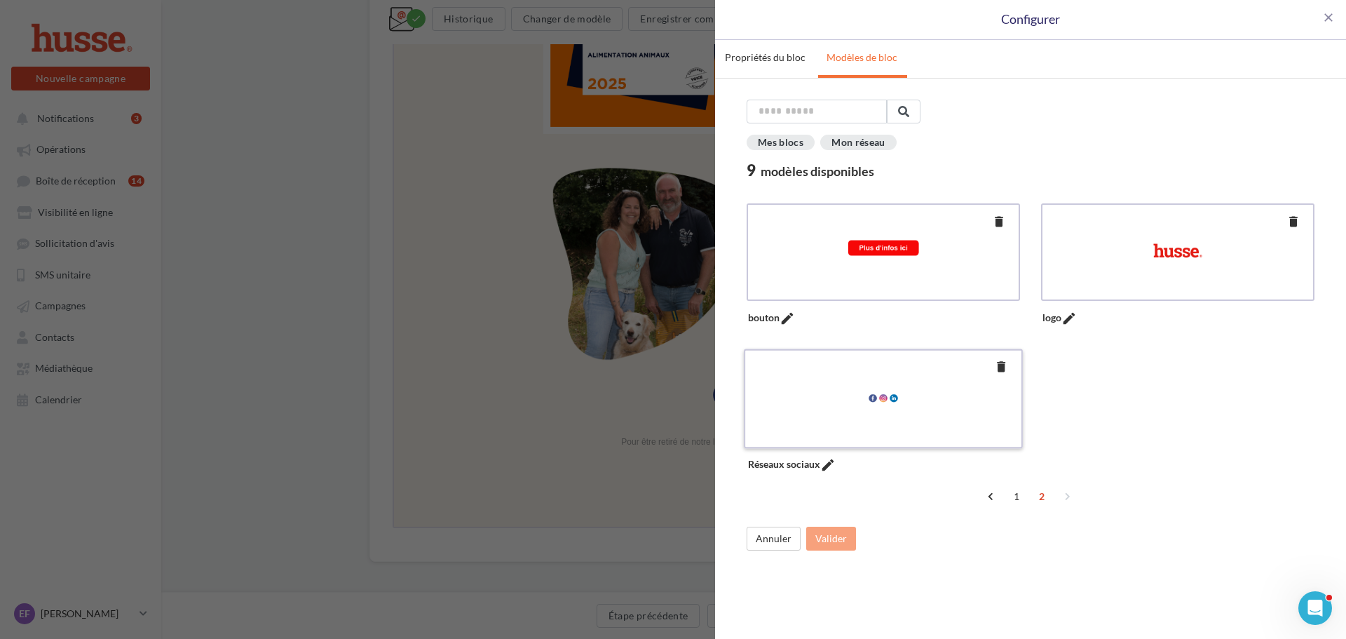
click at [906, 429] on div at bounding box center [883, 397] width 255 height 72
click at [832, 536] on button "Valider" at bounding box center [831, 539] width 50 height 24
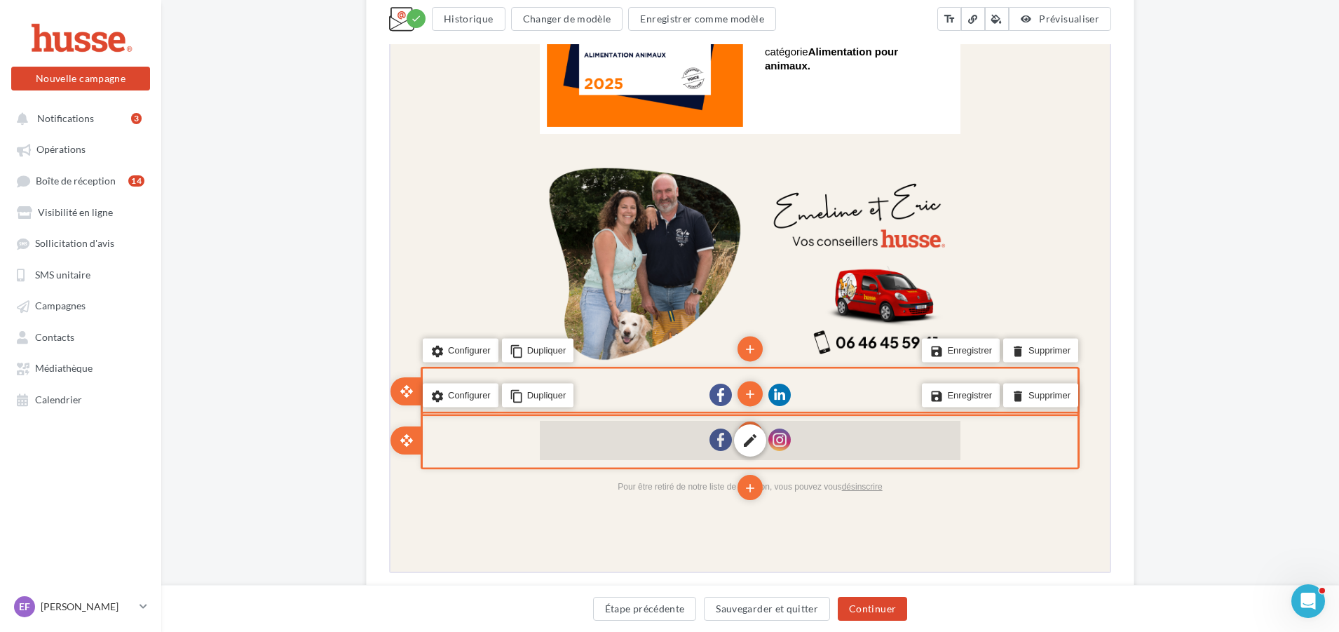
click at [817, 443] on div "edit" at bounding box center [749, 438] width 421 height 39
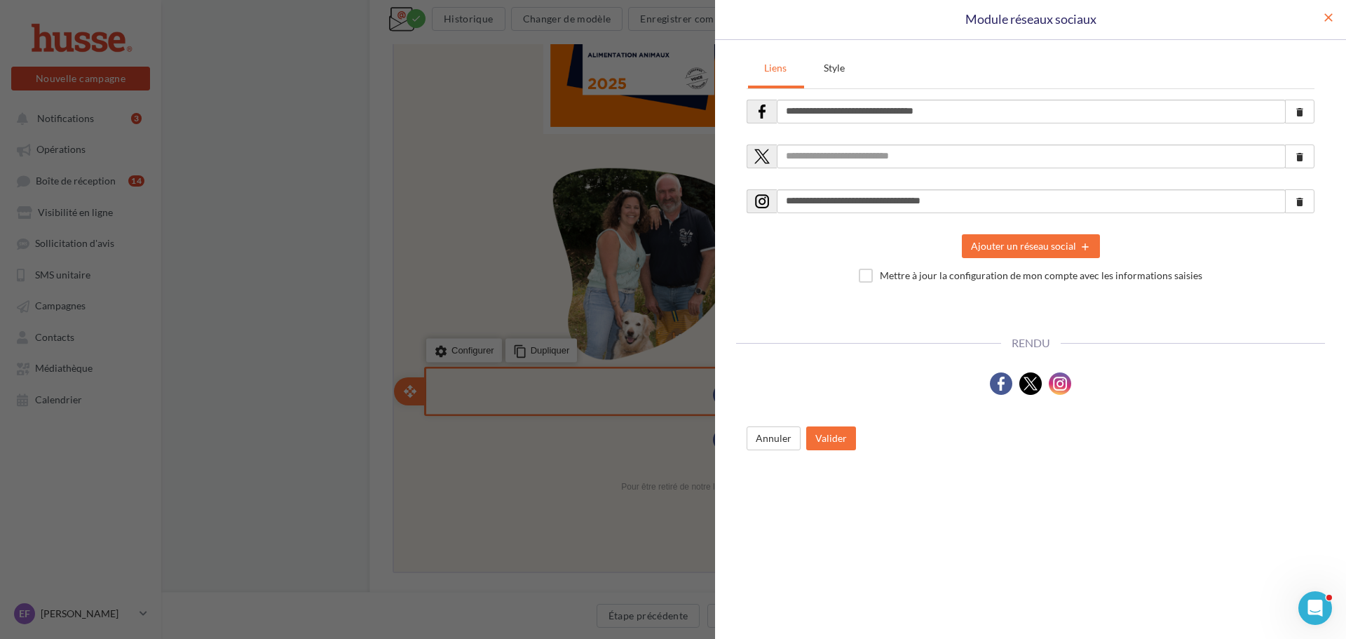
click at [1333, 24] on span "close" at bounding box center [1329, 18] width 14 height 14
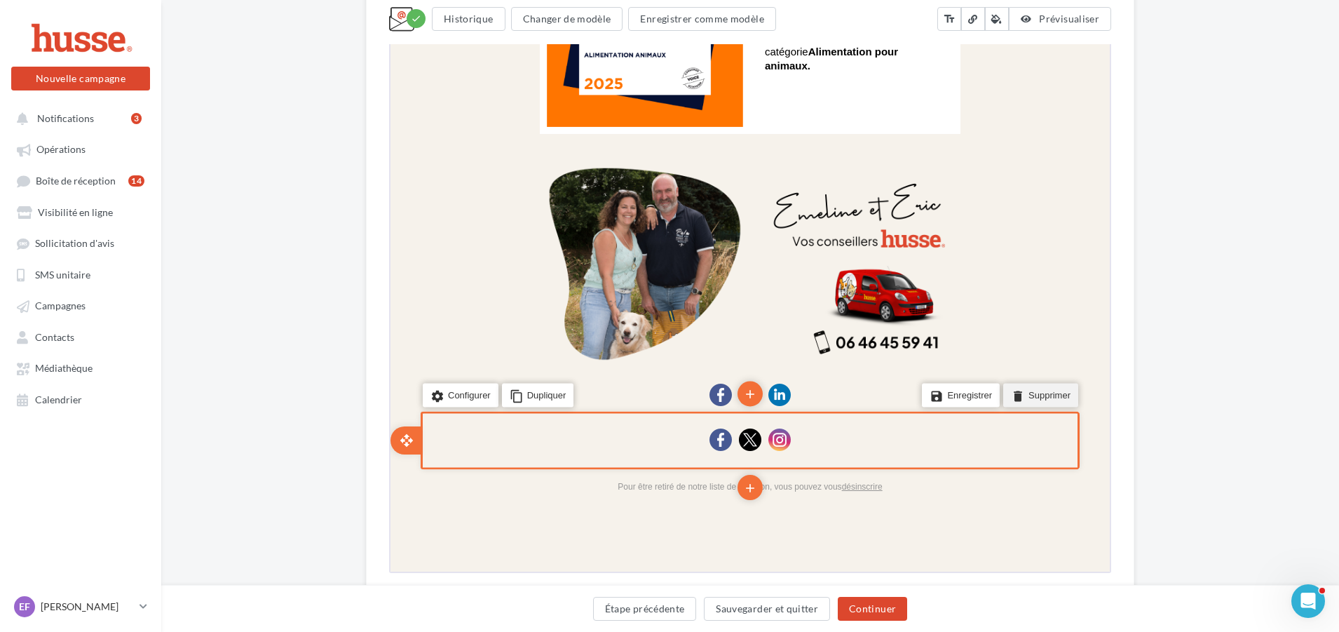
click at [1054, 398] on li "delete Supprimer" at bounding box center [1039, 394] width 75 height 24
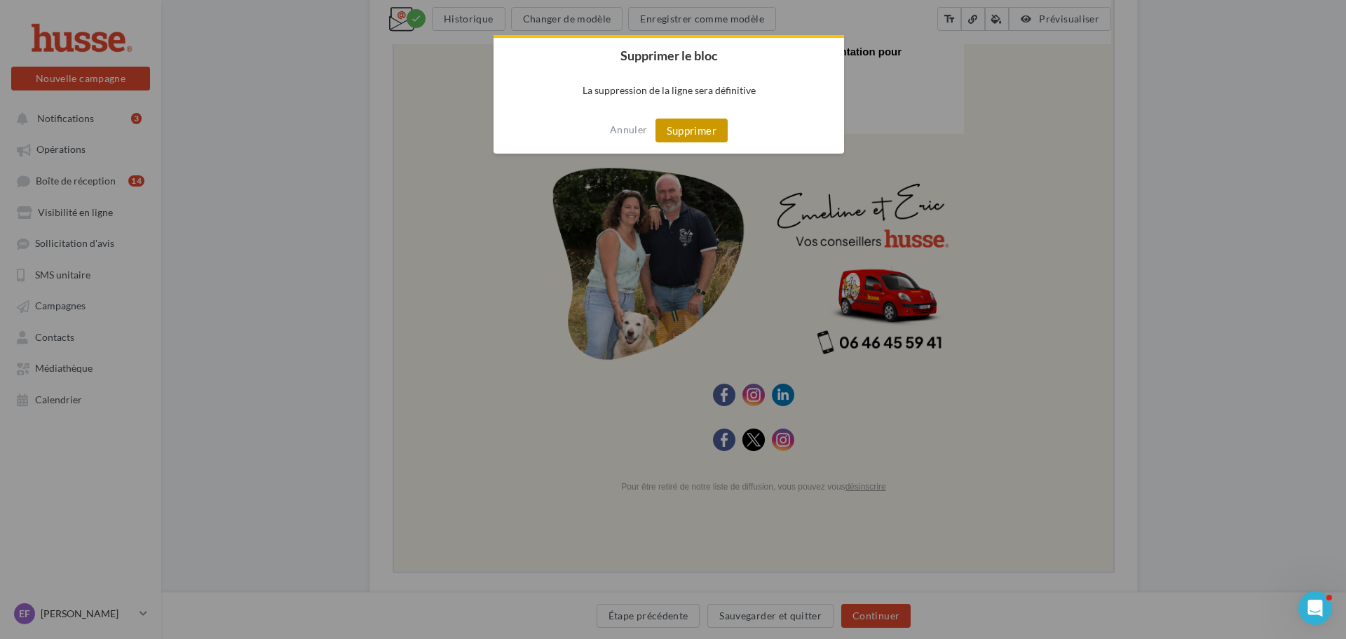
click at [673, 134] on button "Supprimer" at bounding box center [692, 131] width 72 height 24
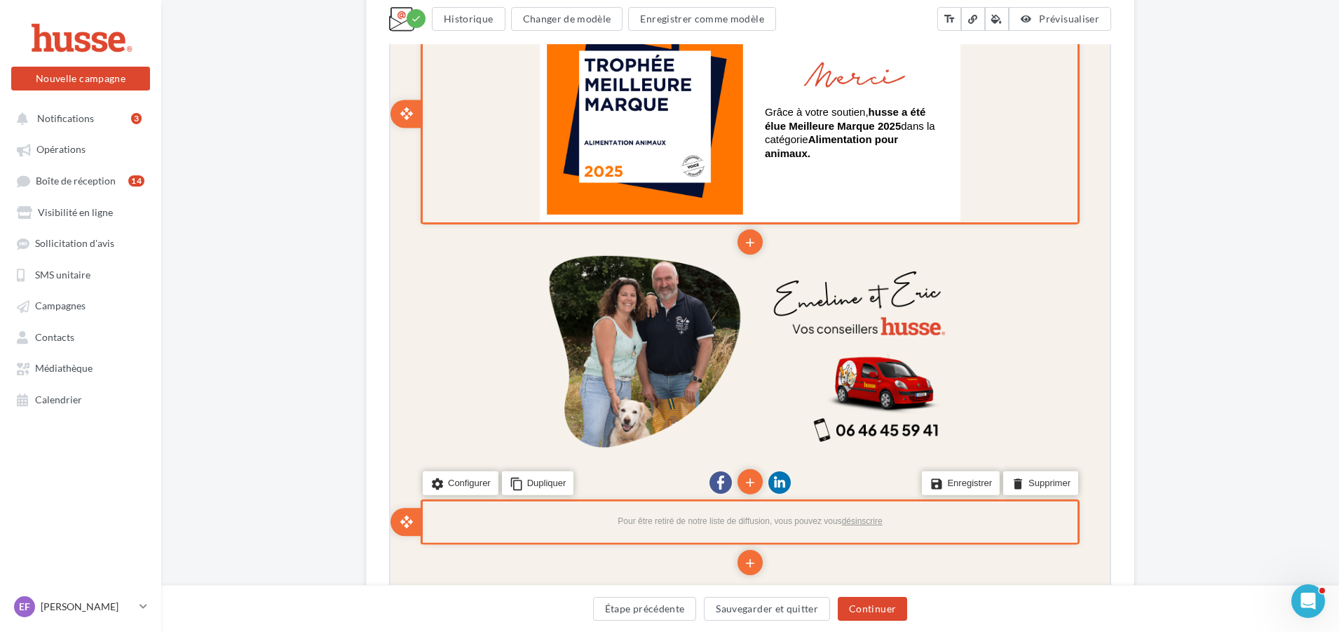
scroll to position [1477, 0]
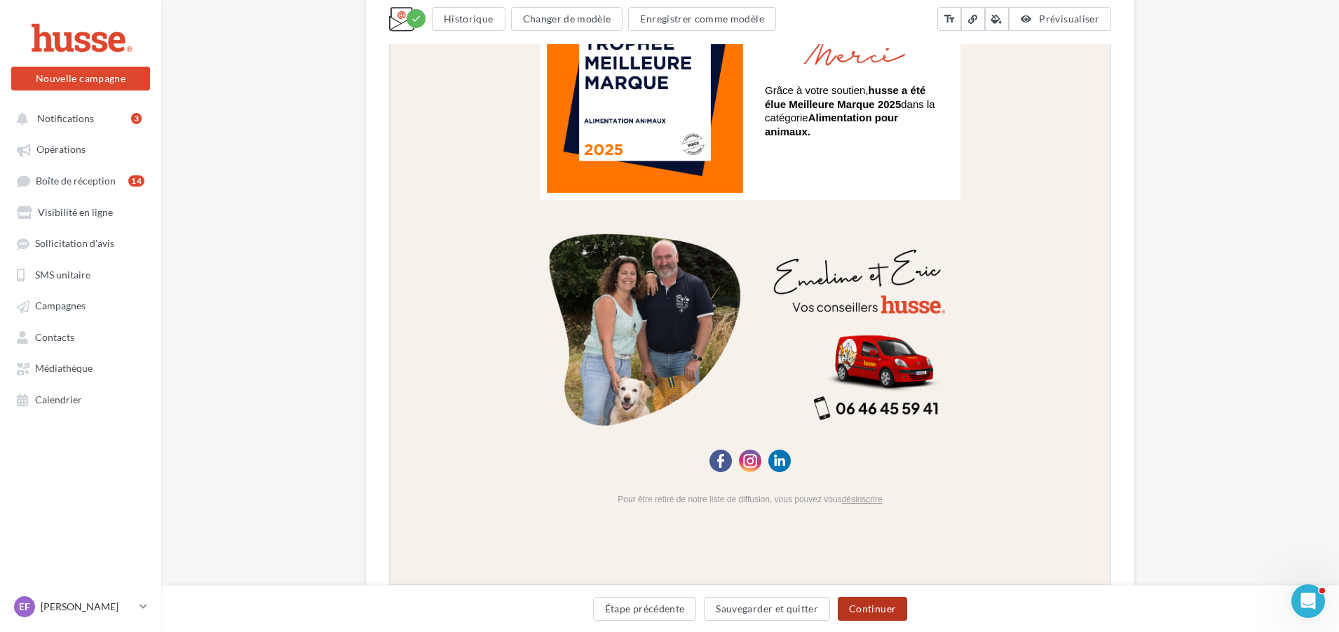
click at [893, 615] on button "Continuer" at bounding box center [872, 609] width 69 height 24
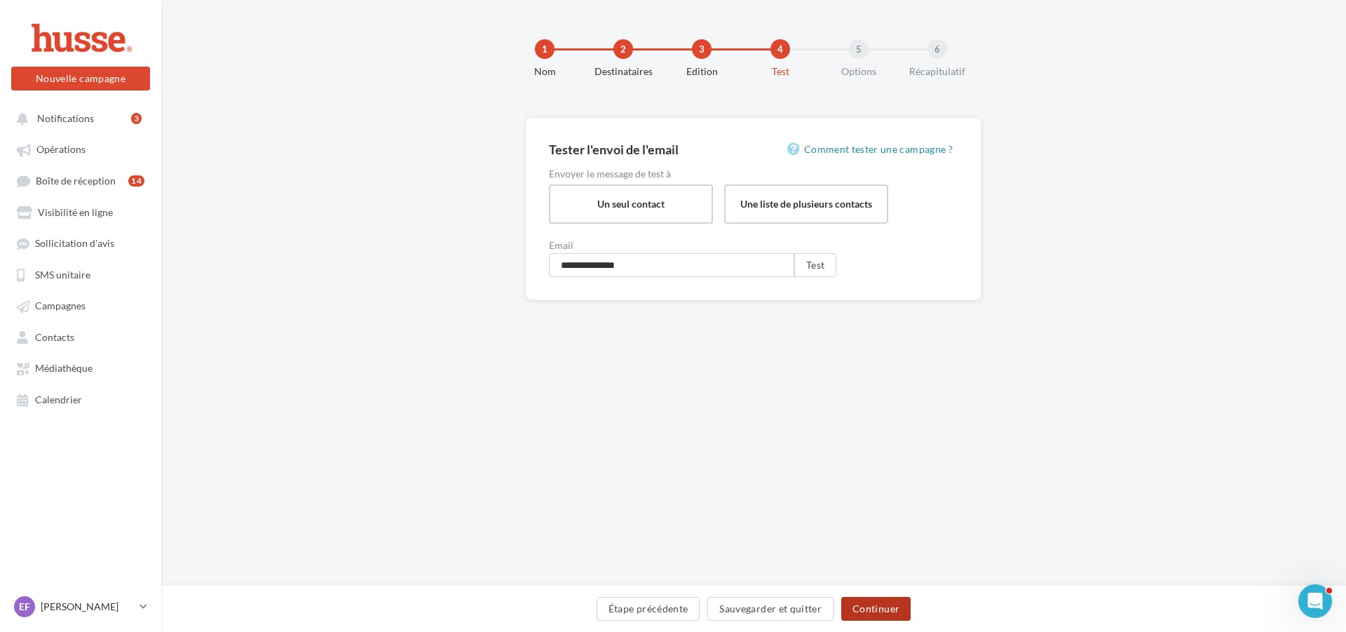
click at [878, 606] on button "Continuer" at bounding box center [876, 609] width 69 height 24
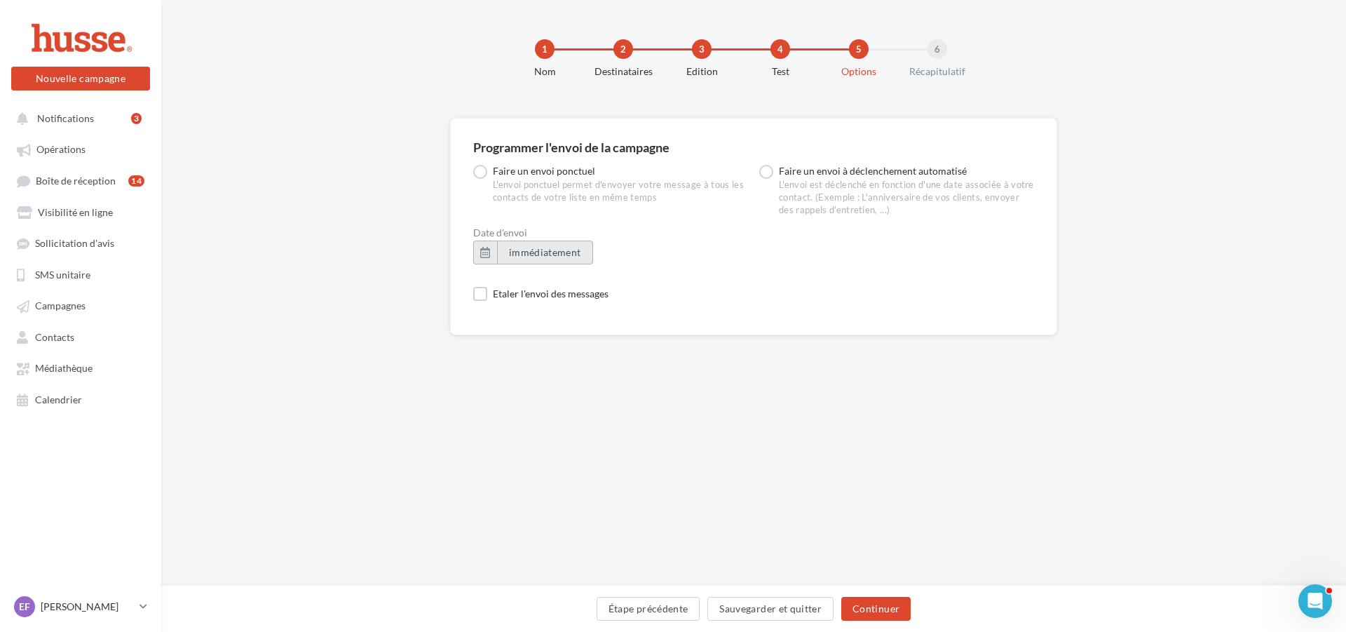
click at [555, 255] on span "immédiatement" at bounding box center [545, 252] width 72 height 12
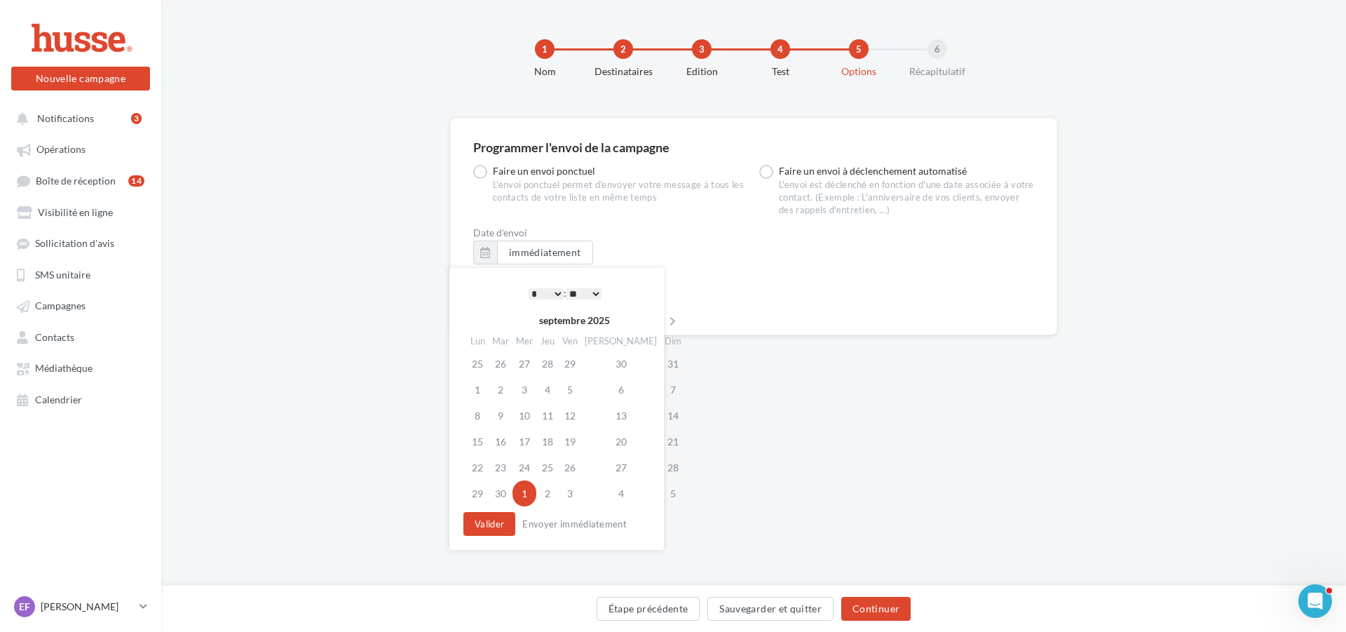
click at [532, 497] on td "1" at bounding box center [525, 493] width 24 height 26
click at [558, 295] on select "* * * * * * * * * * ** ** ** ** ** ** ** ** ** ** ** ** ** **" at bounding box center [546, 293] width 35 height 11
click at [597, 293] on select "** ** ** ** ** **" at bounding box center [584, 293] width 35 height 11
click at [499, 526] on button "Valider" at bounding box center [490, 524] width 52 height 24
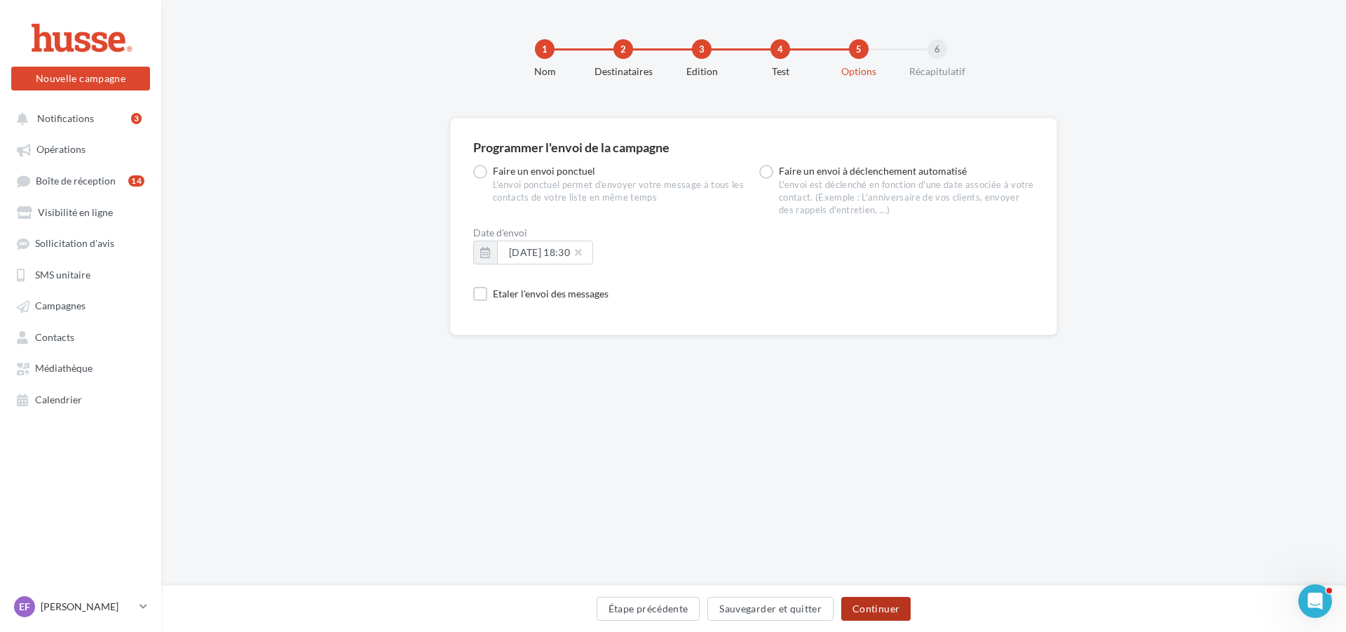
click at [868, 605] on button "Continuer" at bounding box center [876, 609] width 69 height 24
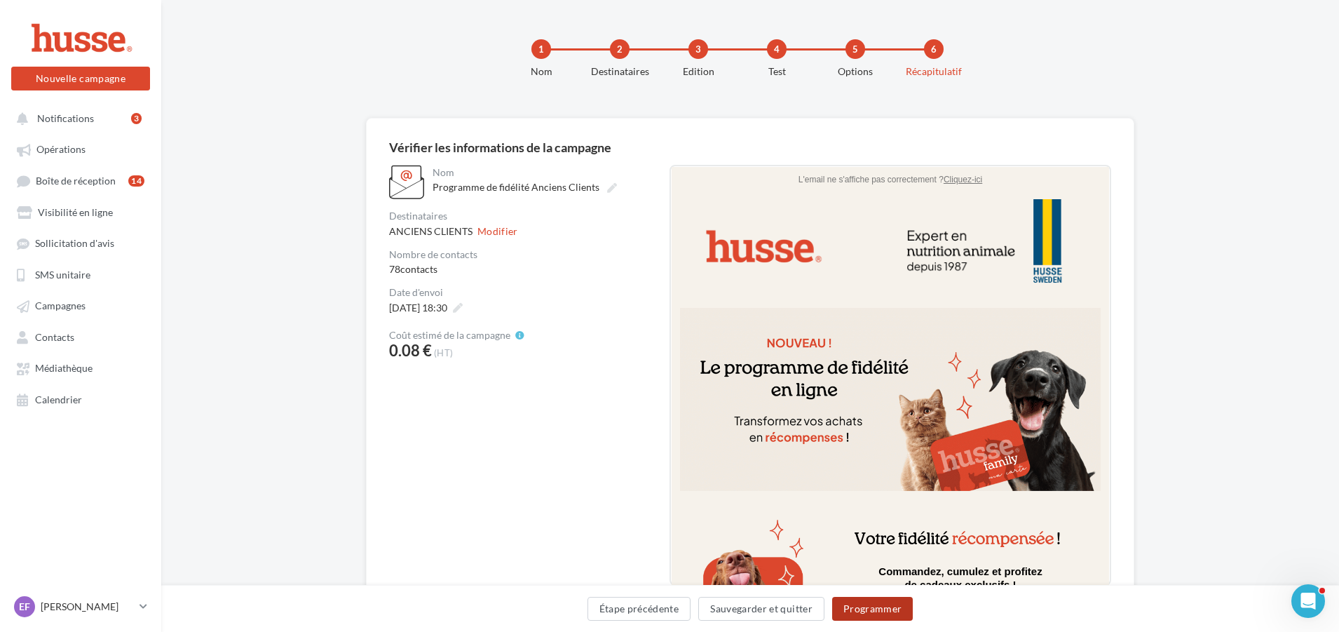
click at [880, 612] on button "Programmer" at bounding box center [872, 609] width 81 height 24
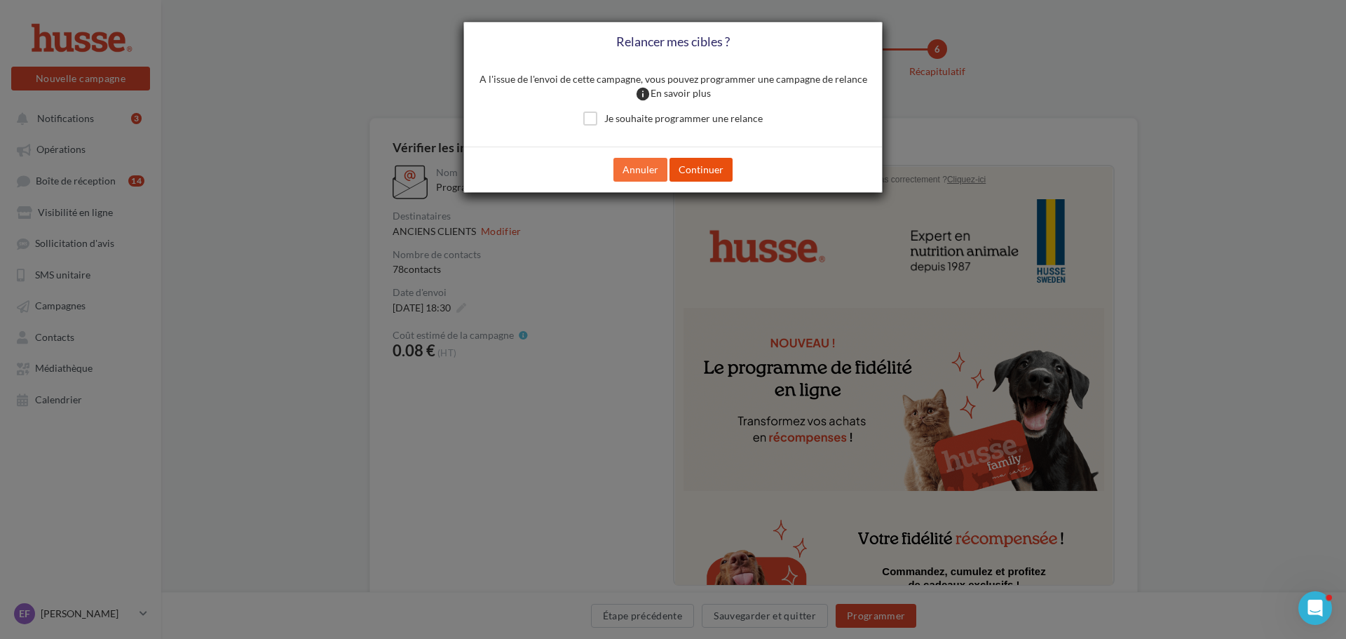
click at [700, 169] on button "Continuer" at bounding box center [701, 170] width 63 height 24
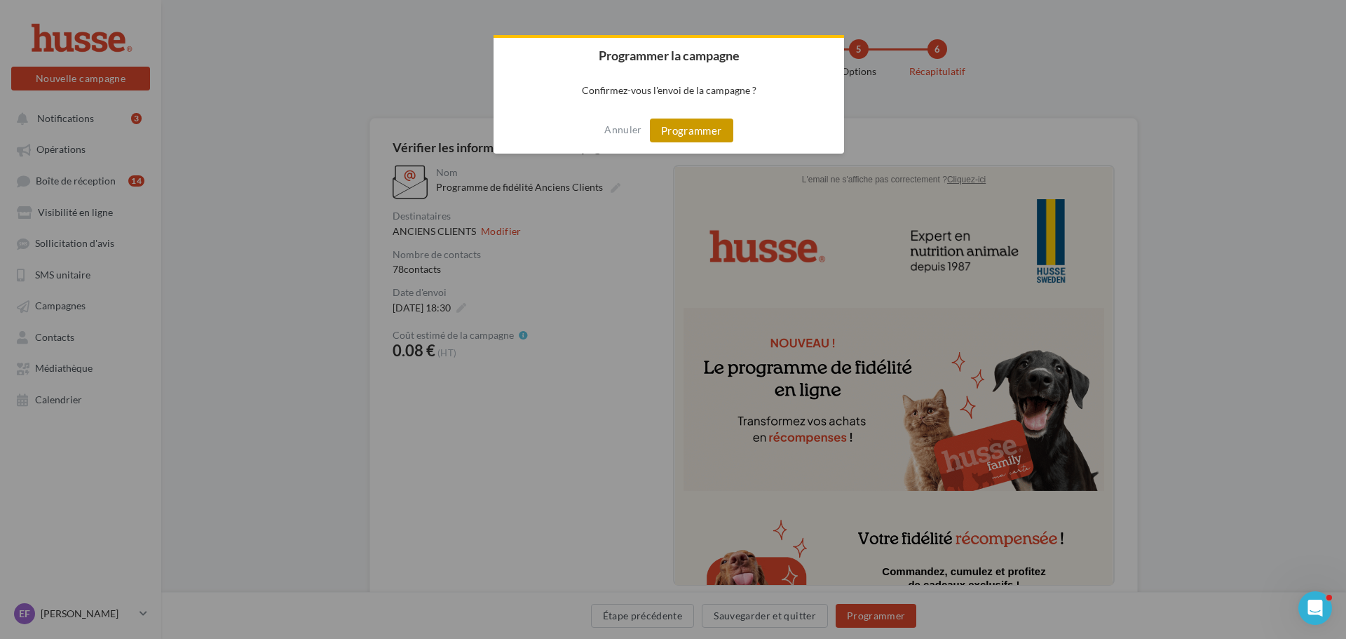
click at [691, 129] on button "Programmer" at bounding box center [691, 131] width 83 height 24
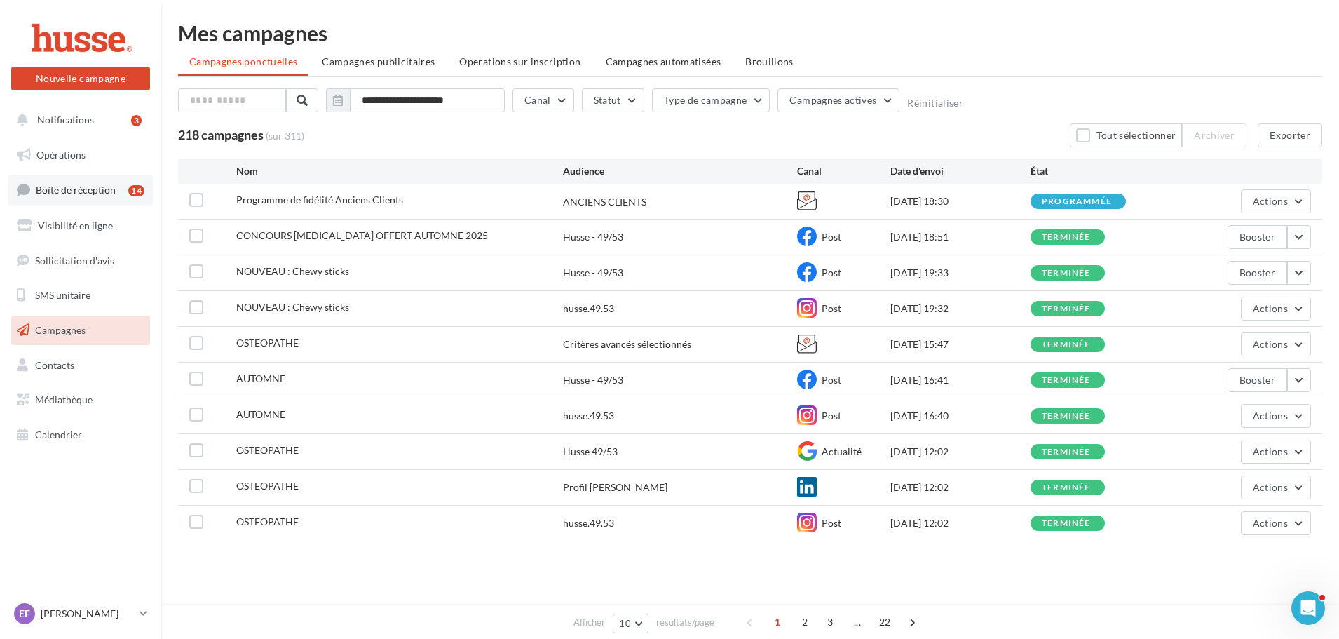
click at [95, 186] on span "Boîte de réception" at bounding box center [76, 190] width 80 height 12
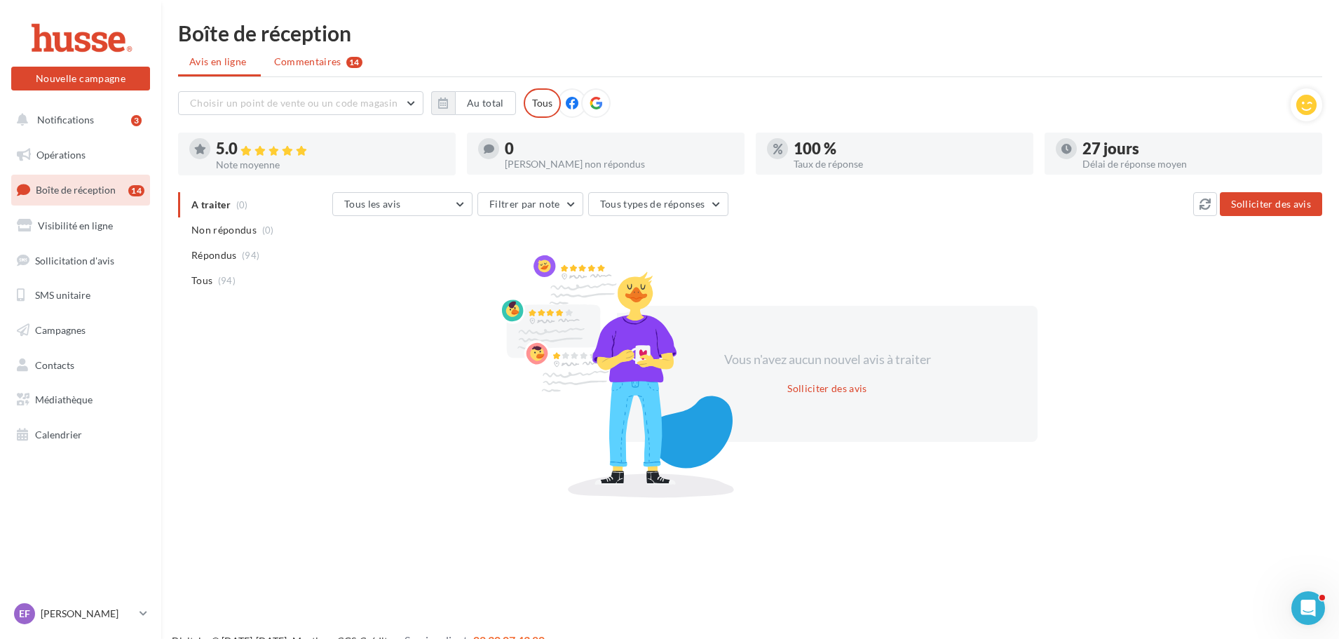
click at [295, 64] on span "Commentaires" at bounding box center [307, 62] width 67 height 14
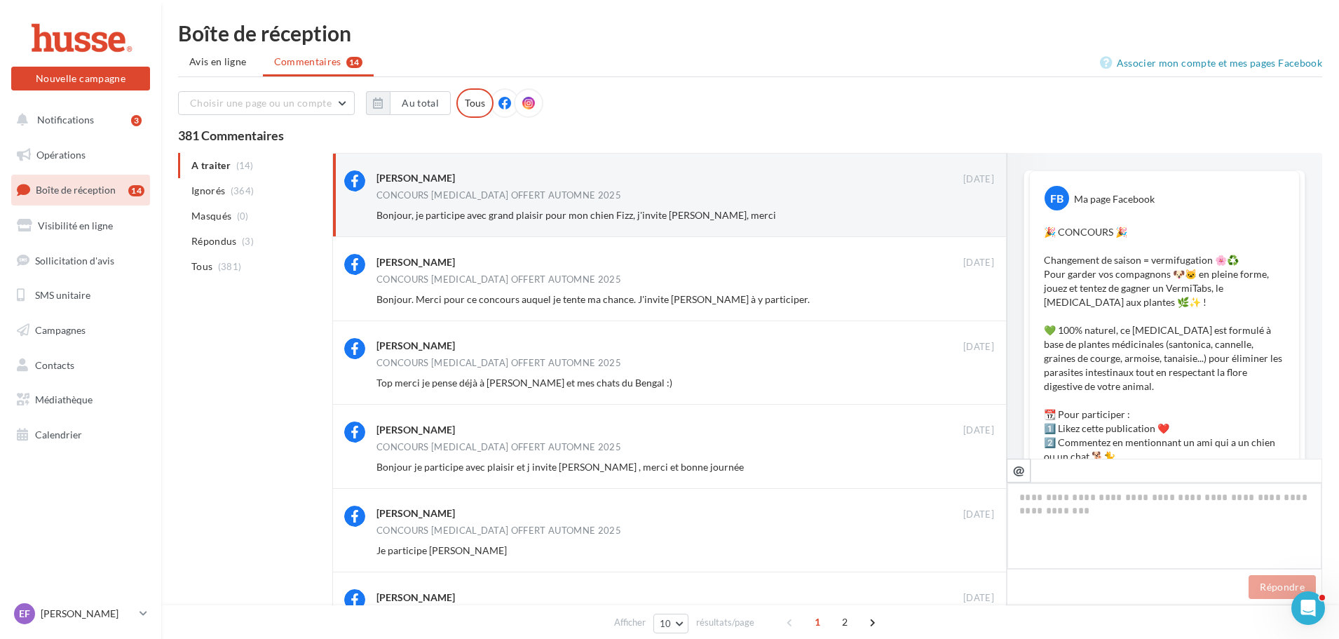
scroll to position [817, 0]
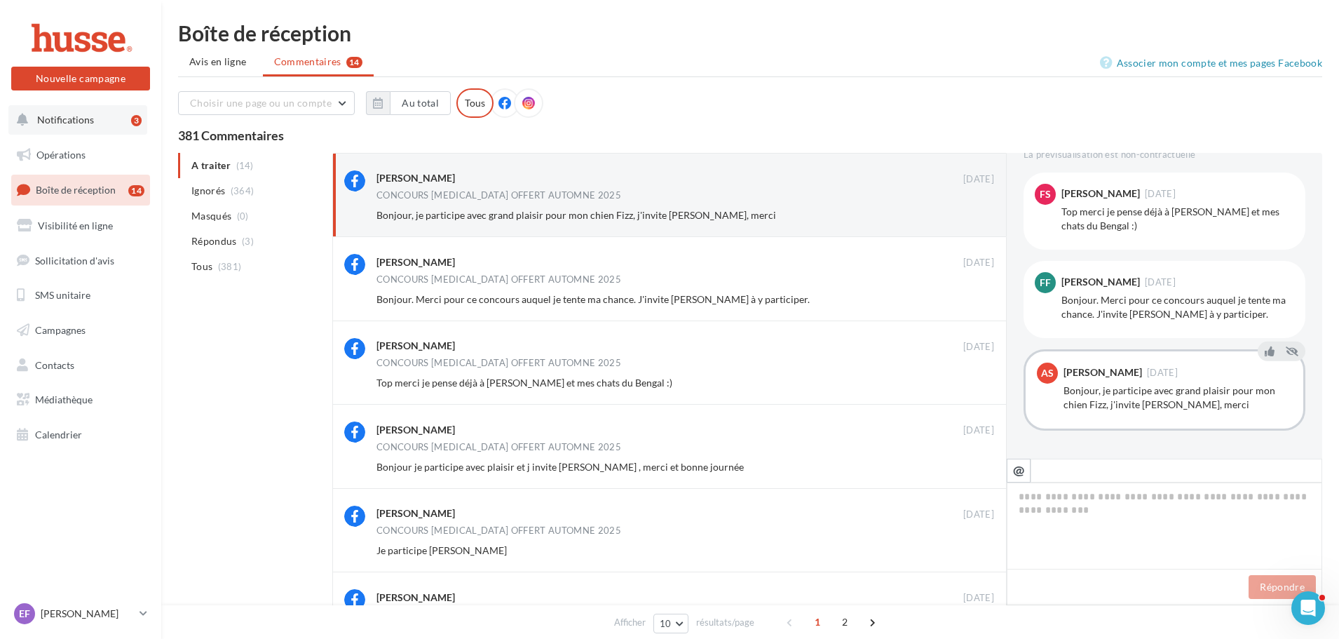
click at [81, 114] on span "Notifications" at bounding box center [65, 120] width 57 height 12
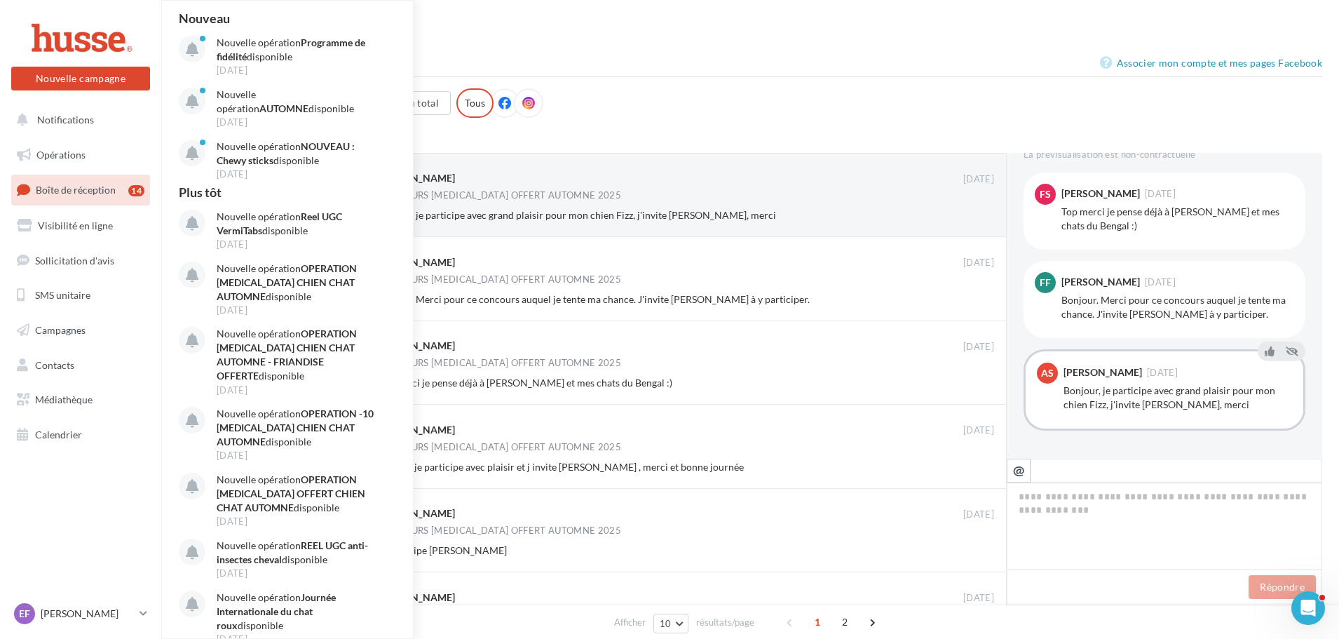
click at [616, 57] on ul "Avis en ligne Commentaires 14" at bounding box center [750, 63] width 1145 height 28
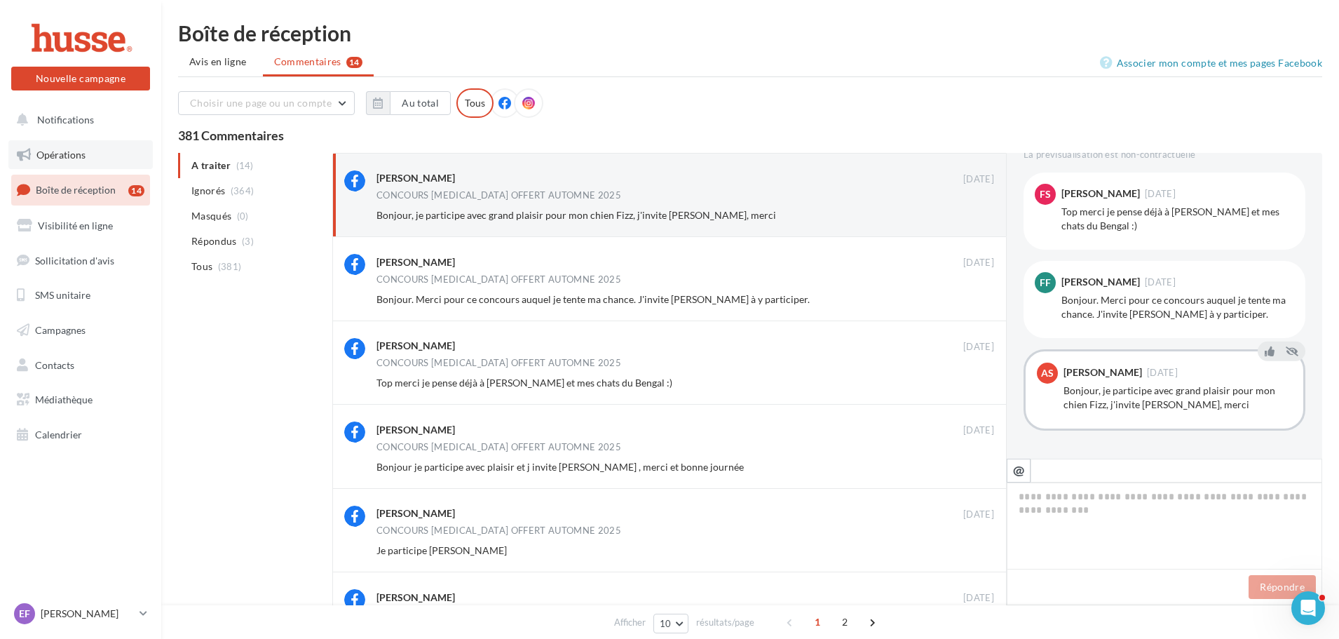
click at [75, 154] on span "Opérations" at bounding box center [60, 155] width 49 height 12
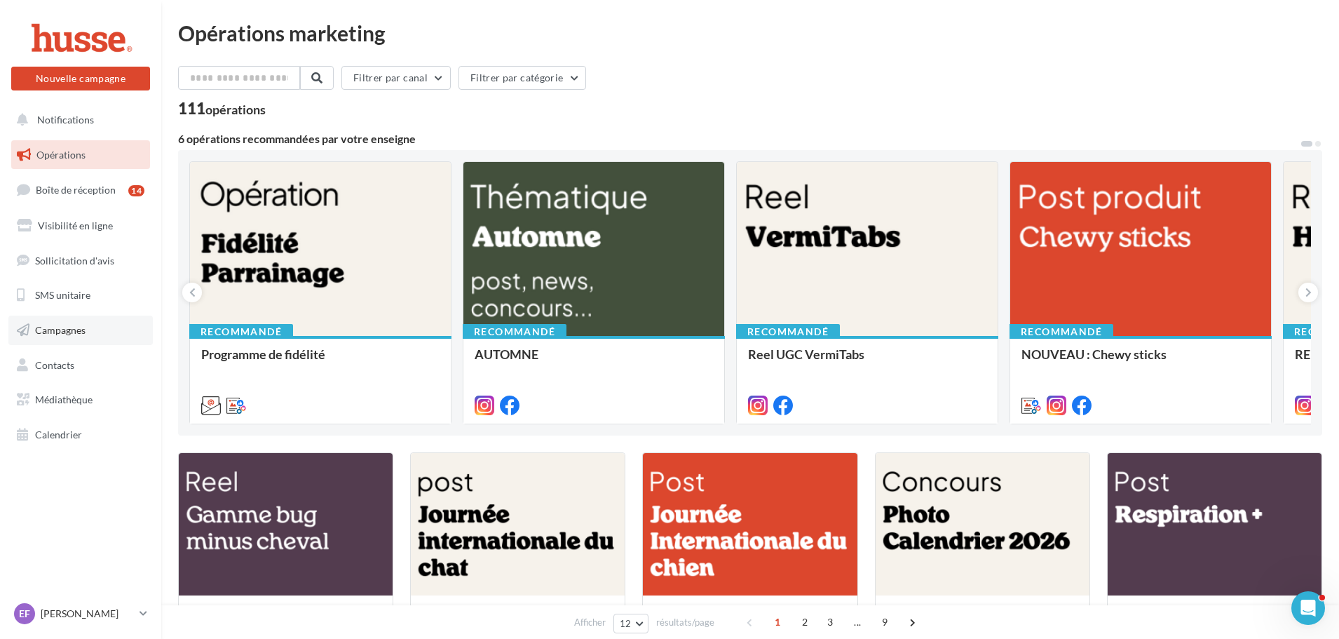
click at [79, 326] on span "Campagnes" at bounding box center [60, 330] width 50 height 12
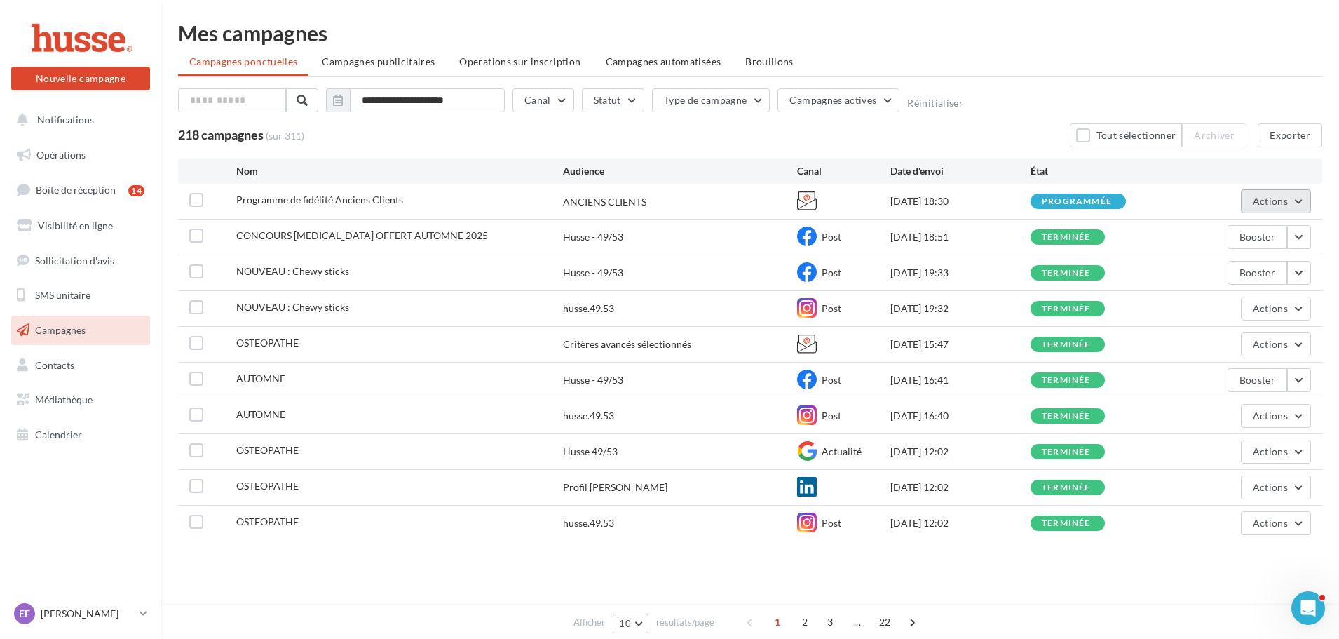
click at [1302, 203] on button "Actions" at bounding box center [1276, 201] width 70 height 24
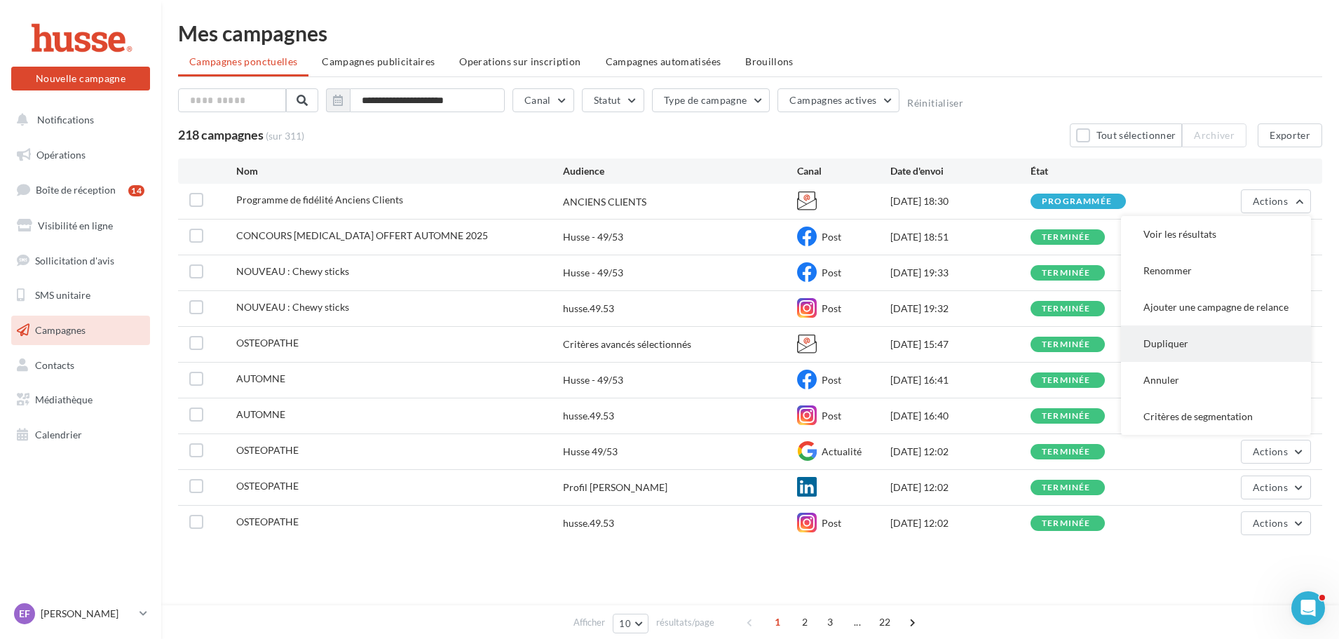
click at [1227, 336] on button "Dupliquer" at bounding box center [1216, 343] width 190 height 36
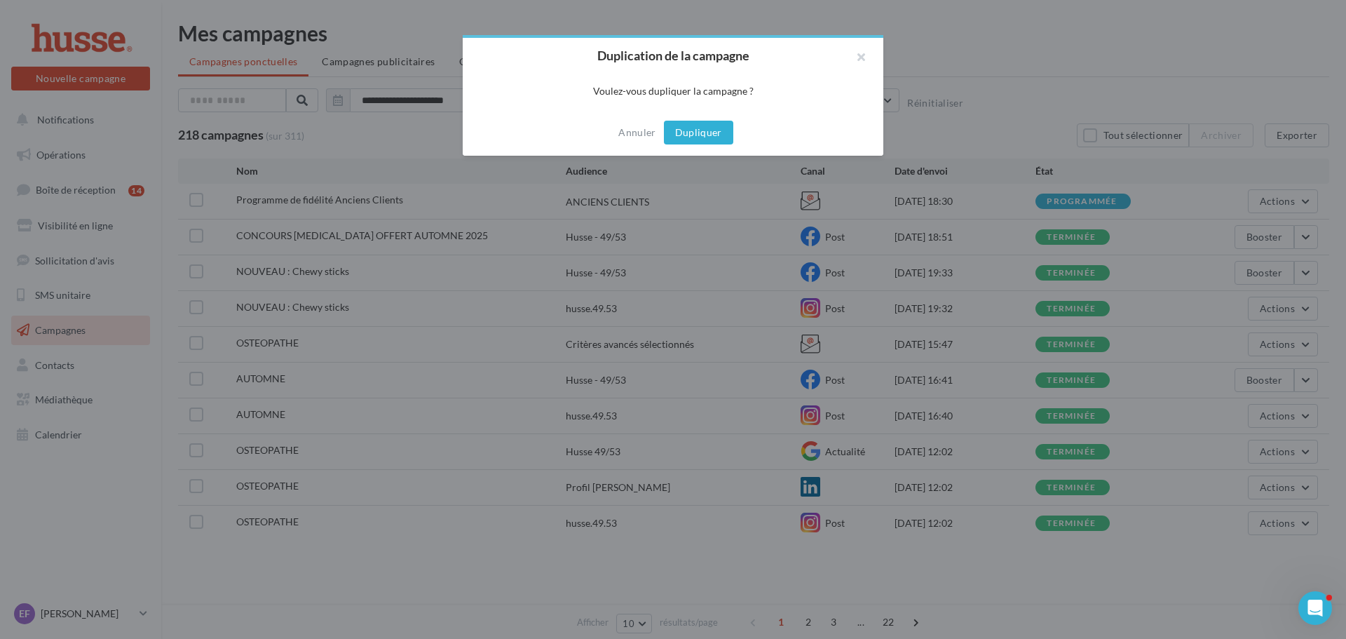
click at [720, 135] on button "Dupliquer" at bounding box center [698, 133] width 69 height 24
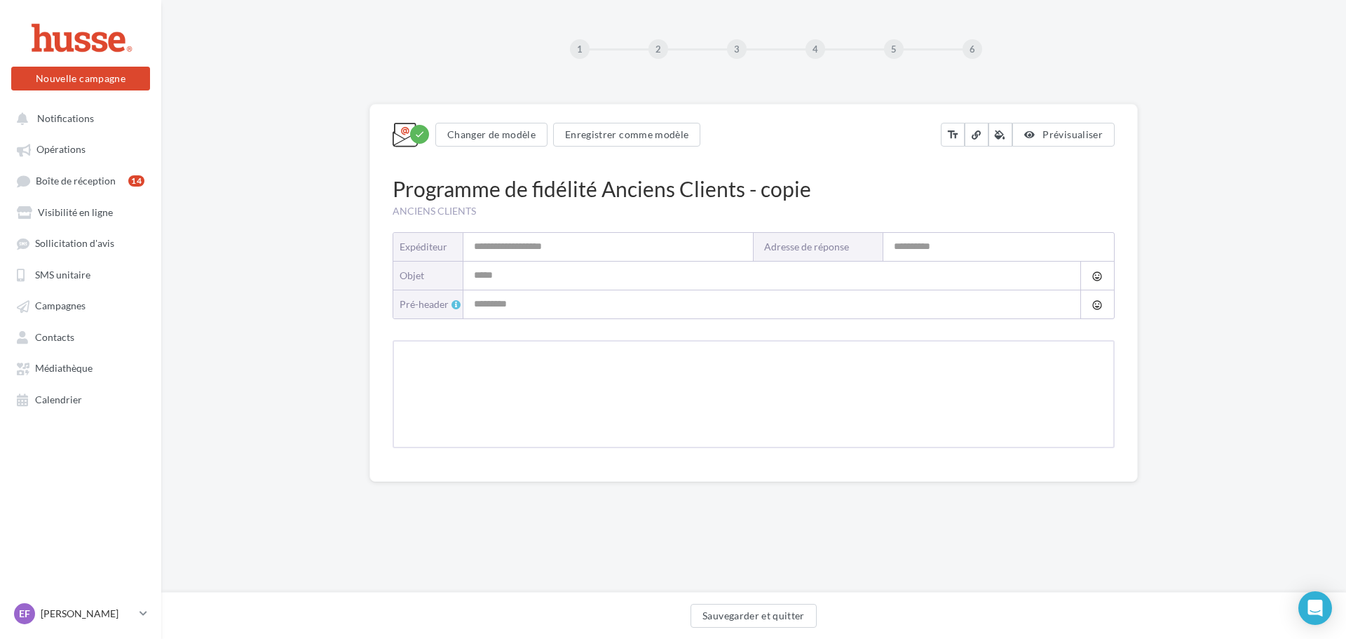
type input "**********"
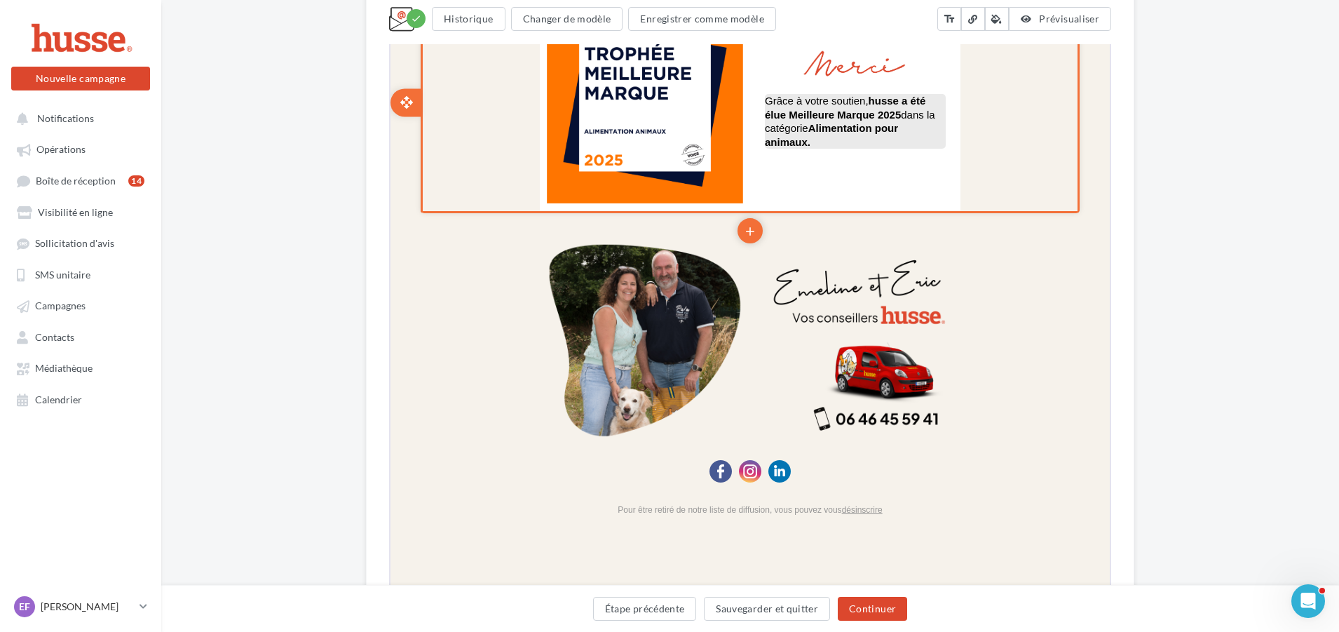
scroll to position [1547, 0]
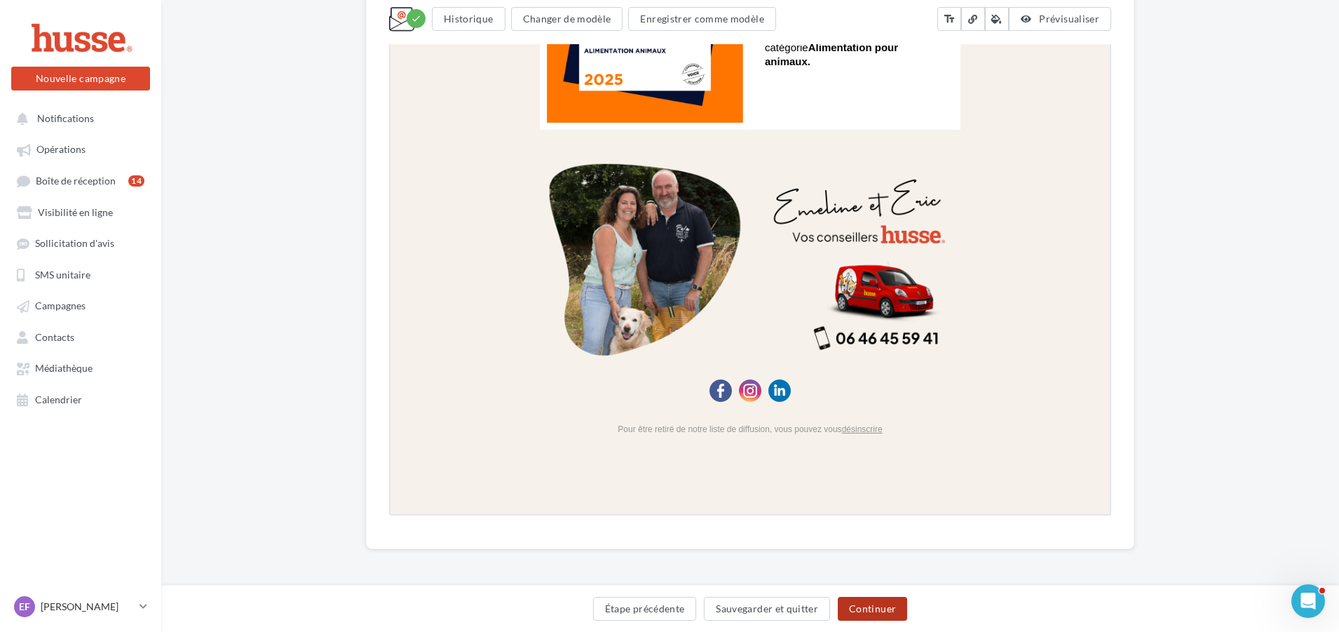
click at [877, 608] on button "Continuer" at bounding box center [872, 609] width 69 height 24
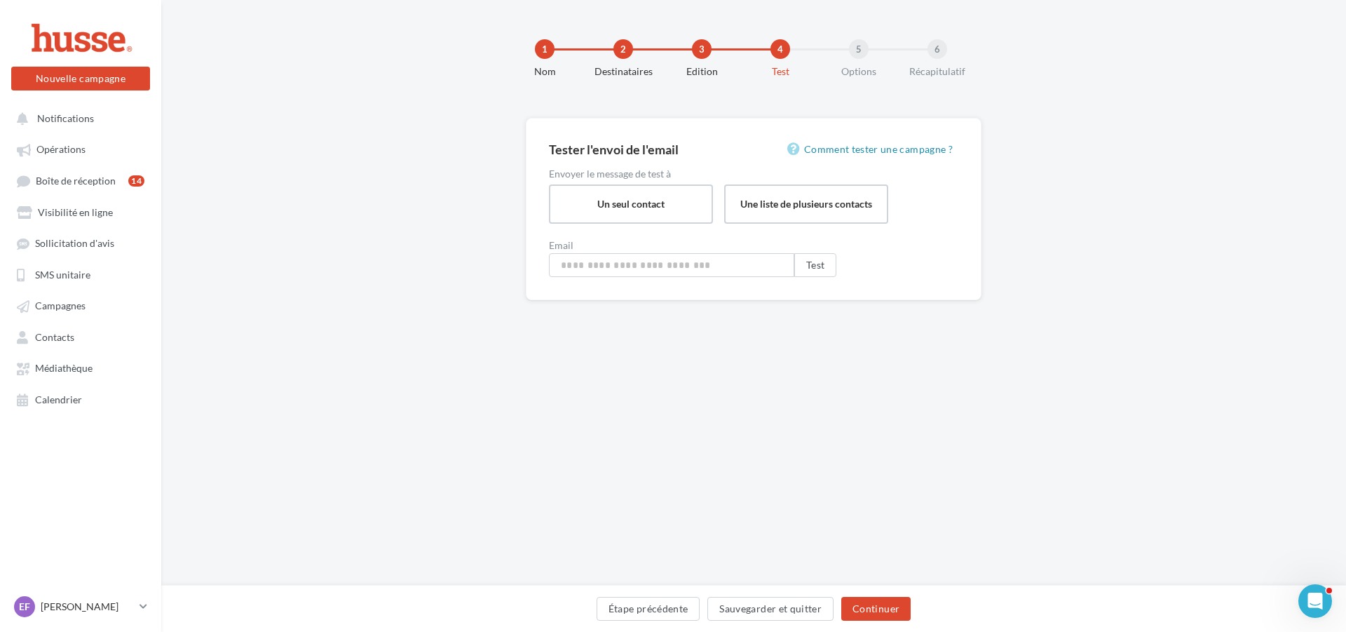
type input "**********"
click at [877, 607] on button "Continuer" at bounding box center [876, 609] width 69 height 24
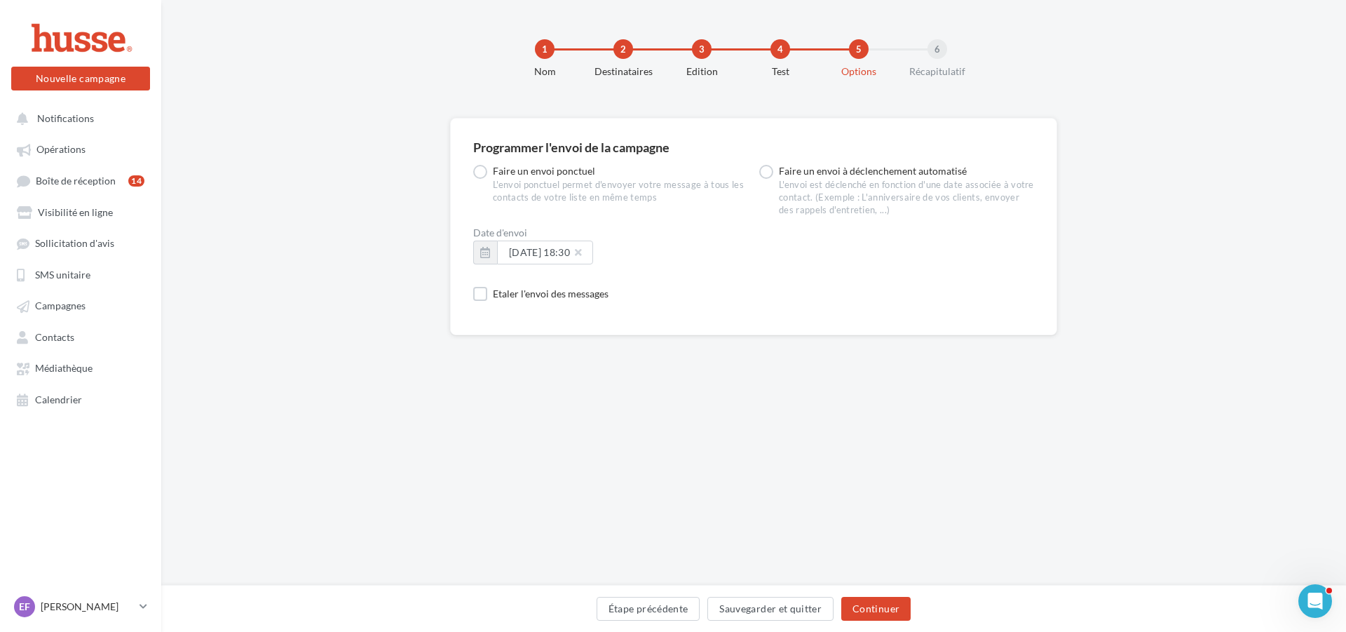
click at [548, 50] on div "1" at bounding box center [545, 49] width 20 height 20
click at [679, 612] on button "Étape précédente" at bounding box center [649, 609] width 104 height 24
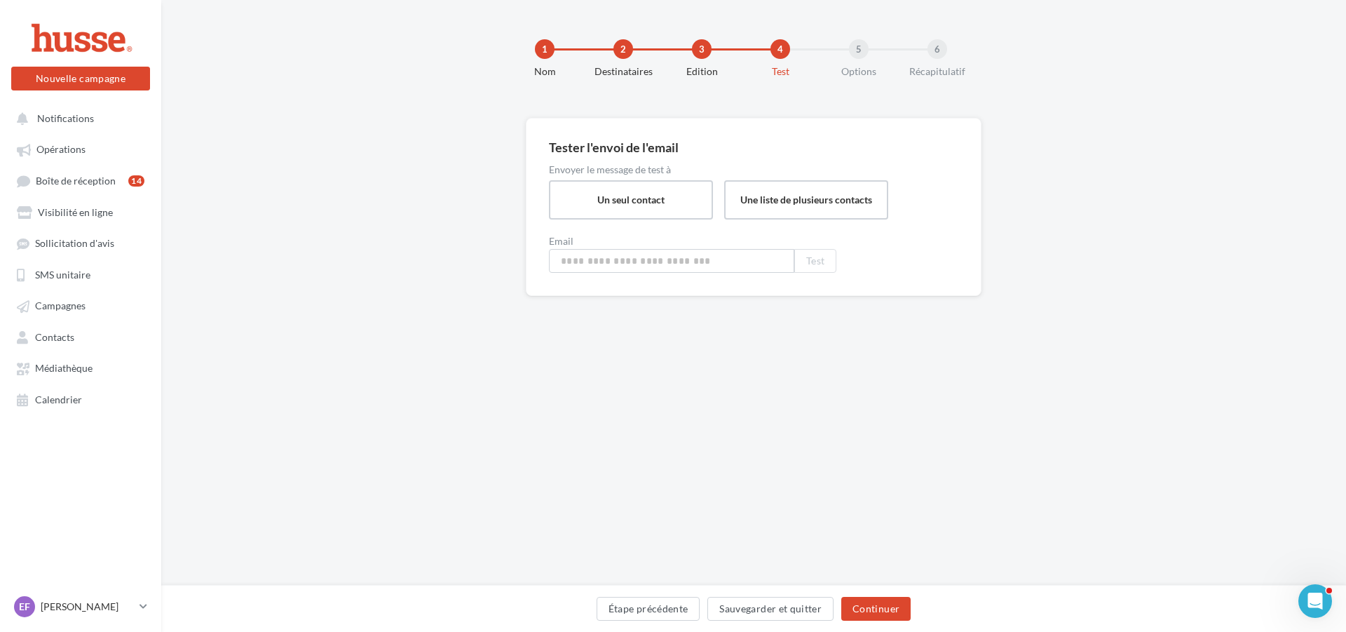
type input "**********"
click at [679, 612] on button "Étape précédente" at bounding box center [649, 609] width 104 height 24
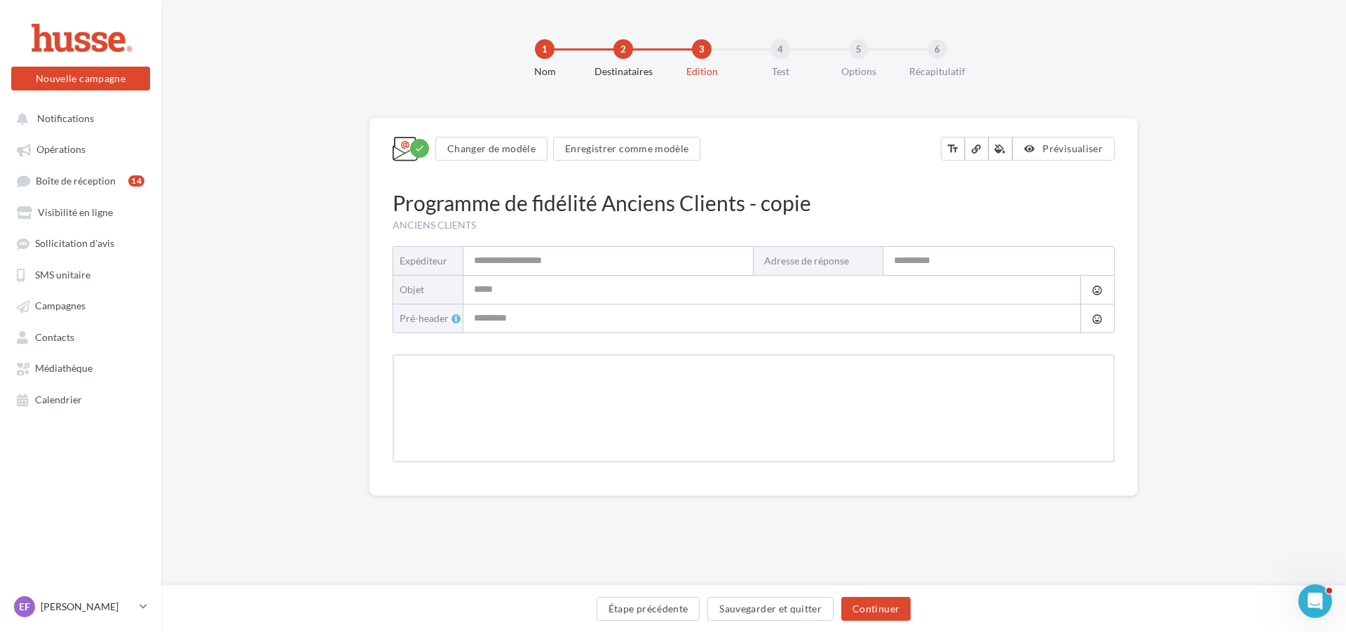
type input "**********"
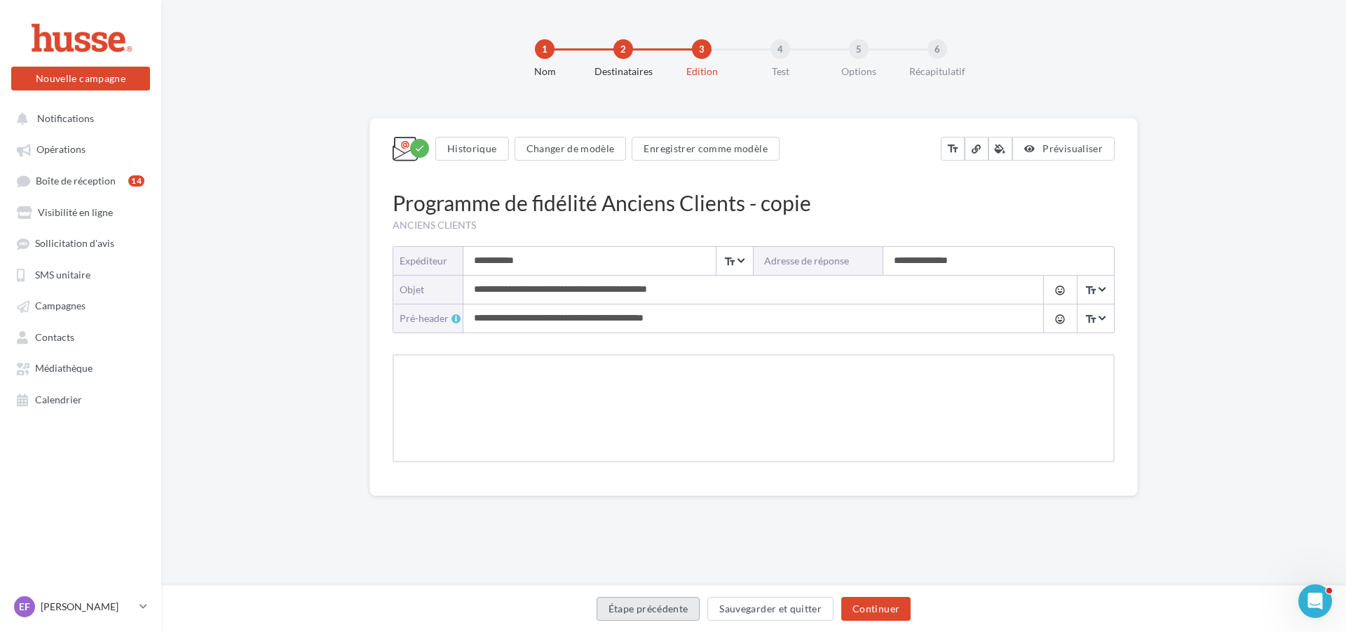
click at [679, 612] on button "Étape précédente" at bounding box center [649, 609] width 104 height 24
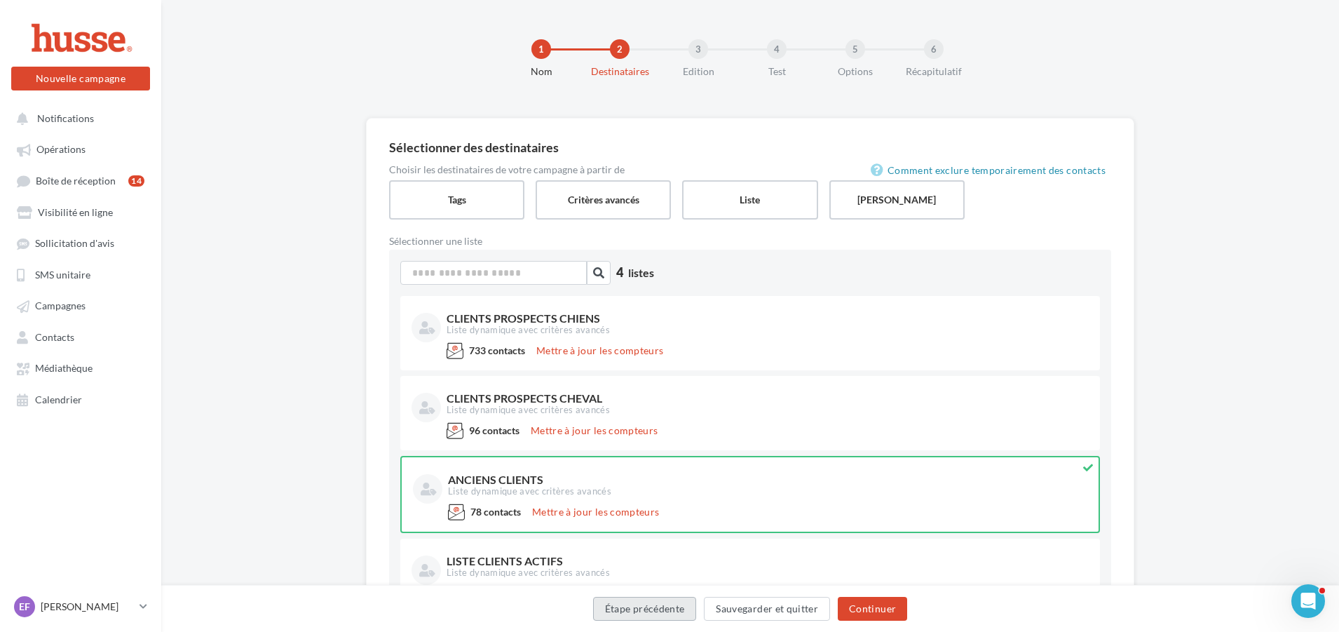
click at [679, 612] on button "Étape précédente" at bounding box center [645, 609] width 104 height 24
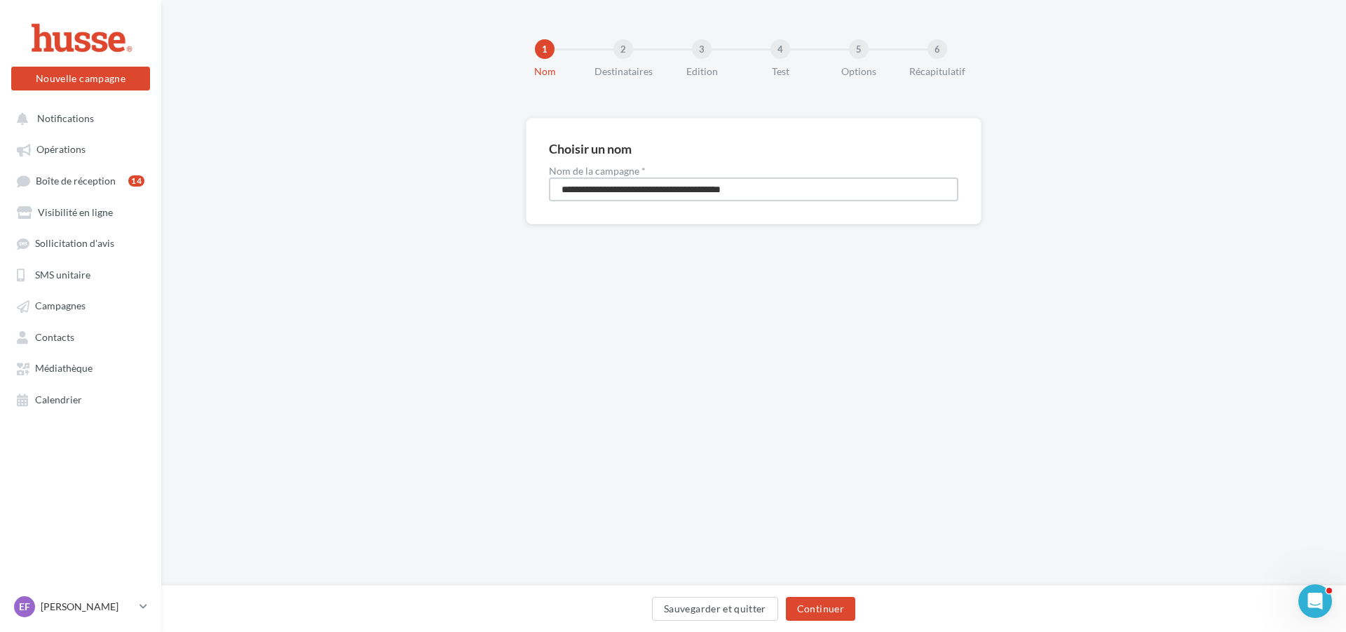
drag, startPoint x: 658, startPoint y: 189, endPoint x: 856, endPoint y: 183, distance: 198.5
click at [856, 183] on input "**********" at bounding box center [754, 189] width 410 height 24
type input "**********"
click at [816, 614] on button "Continuer" at bounding box center [820, 609] width 69 height 24
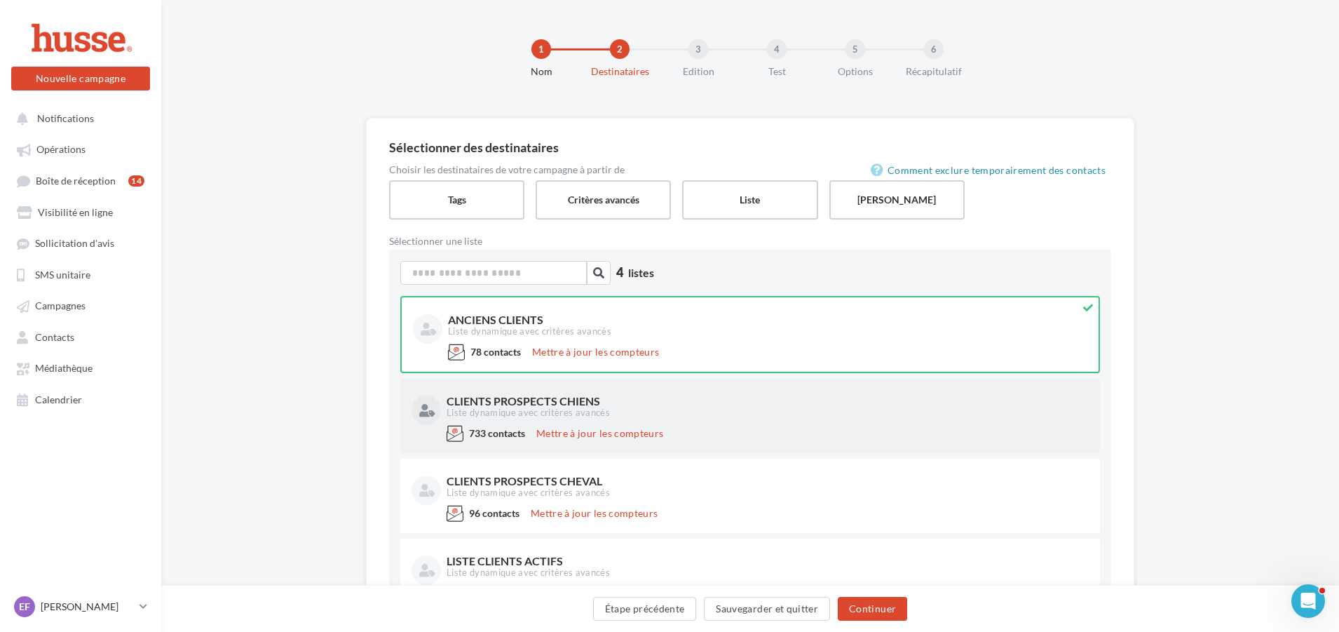
click at [729, 437] on div "733 contacts Mettre à jour les compteurs" at bounding box center [750, 436] width 677 height 22
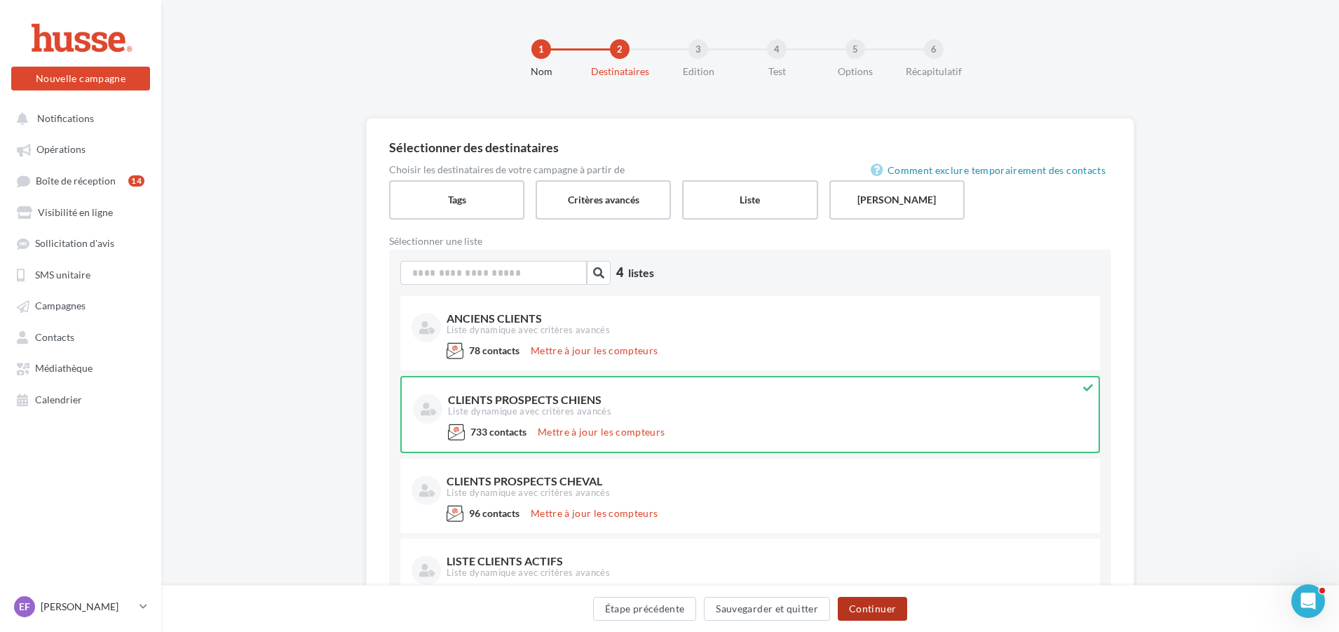
click at [873, 602] on button "Continuer" at bounding box center [872, 609] width 69 height 24
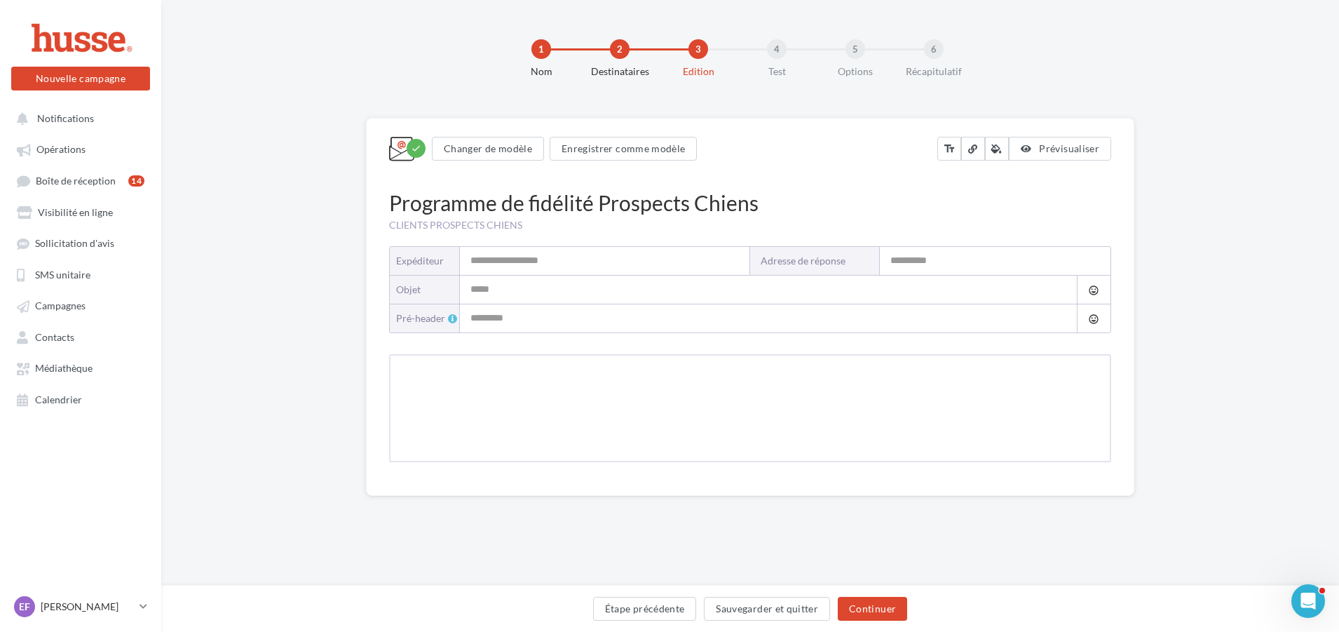
type input "**********"
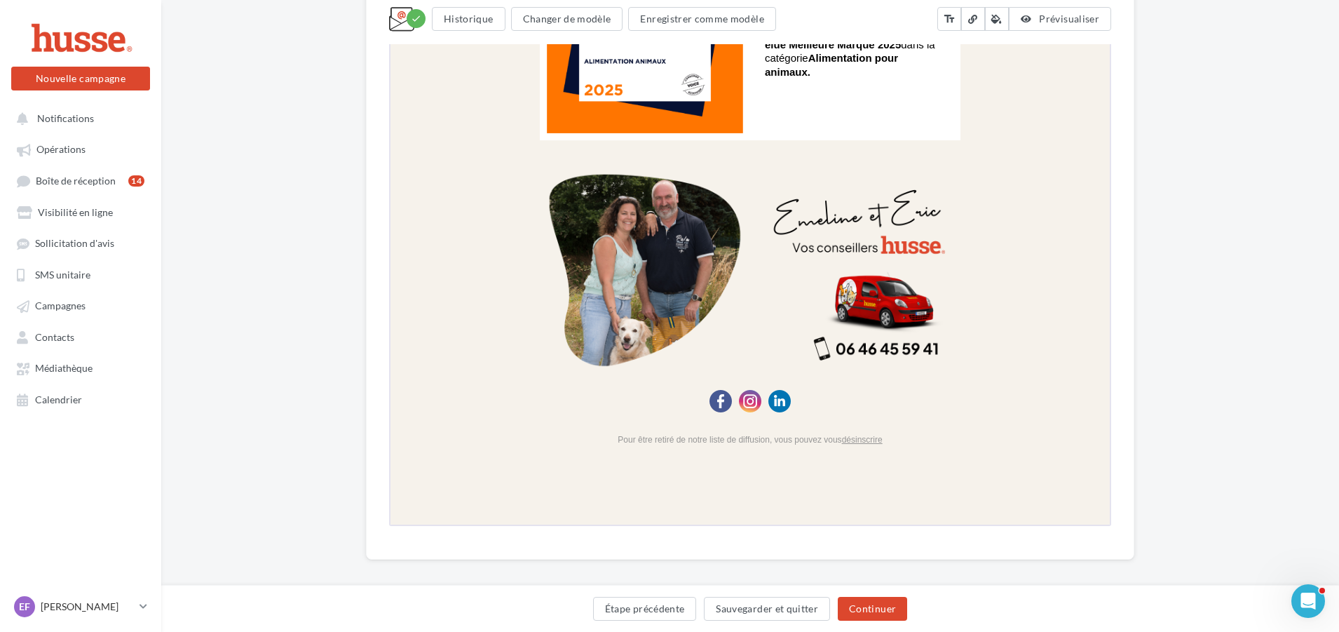
scroll to position [1547, 0]
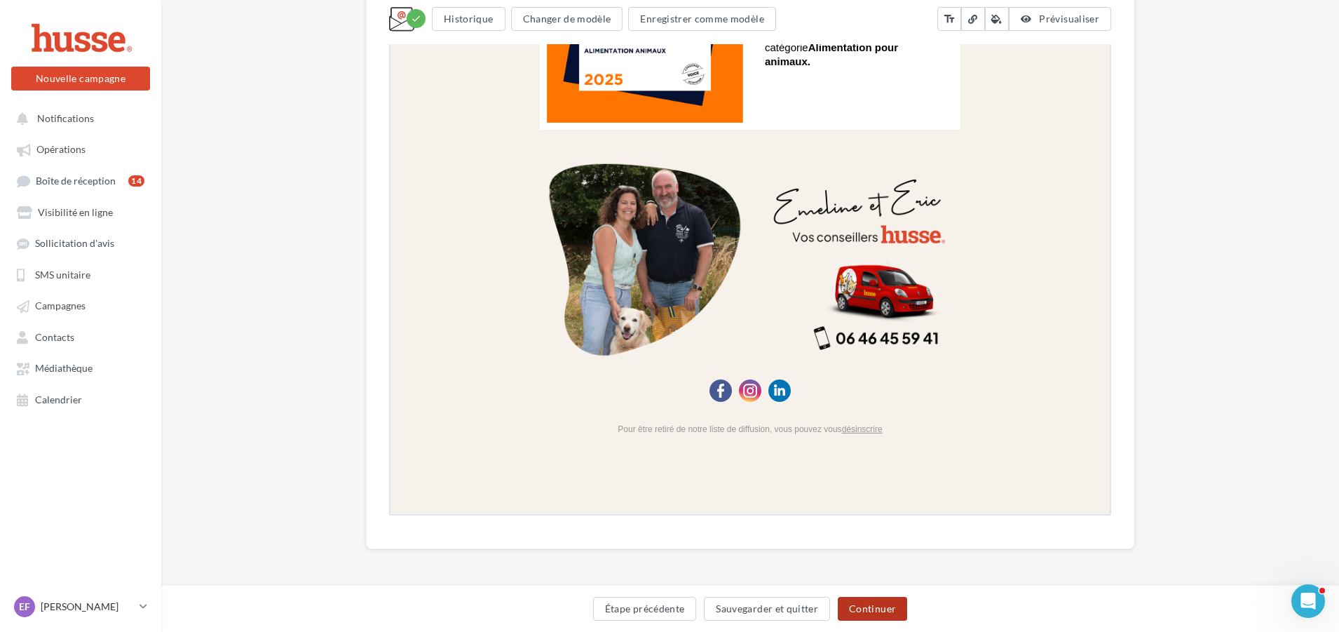
click at [887, 608] on button "Continuer" at bounding box center [872, 609] width 69 height 24
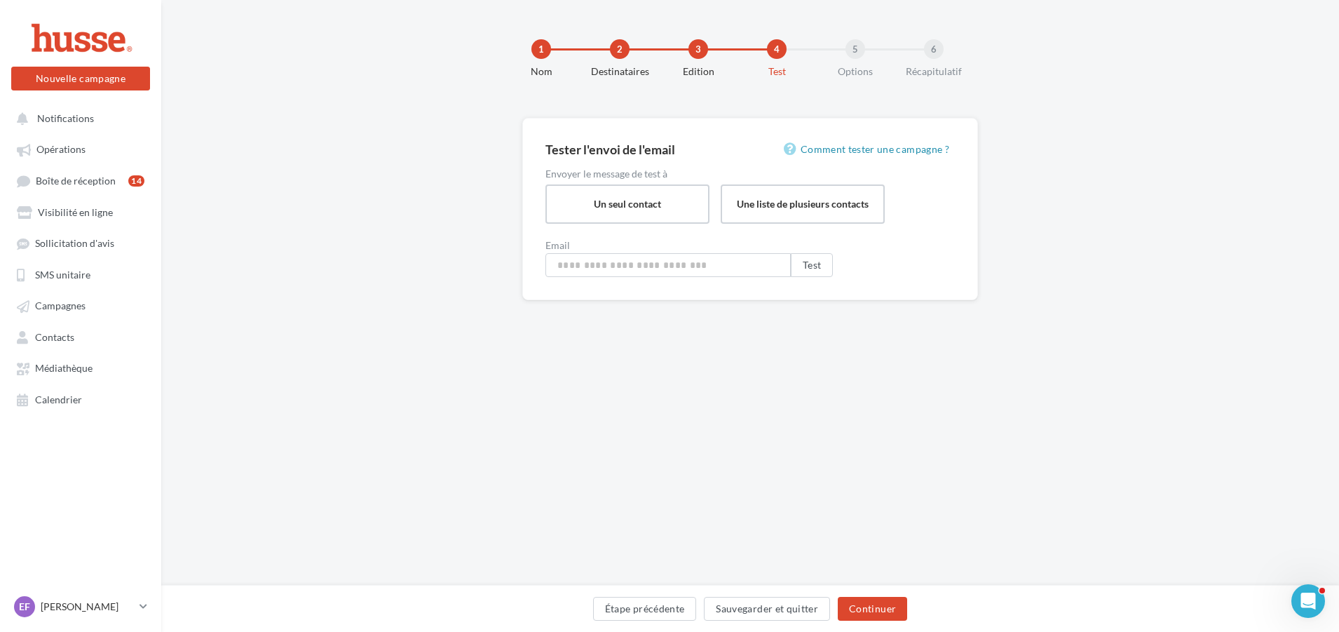
type input "**********"
click at [885, 605] on button "Continuer" at bounding box center [876, 609] width 69 height 24
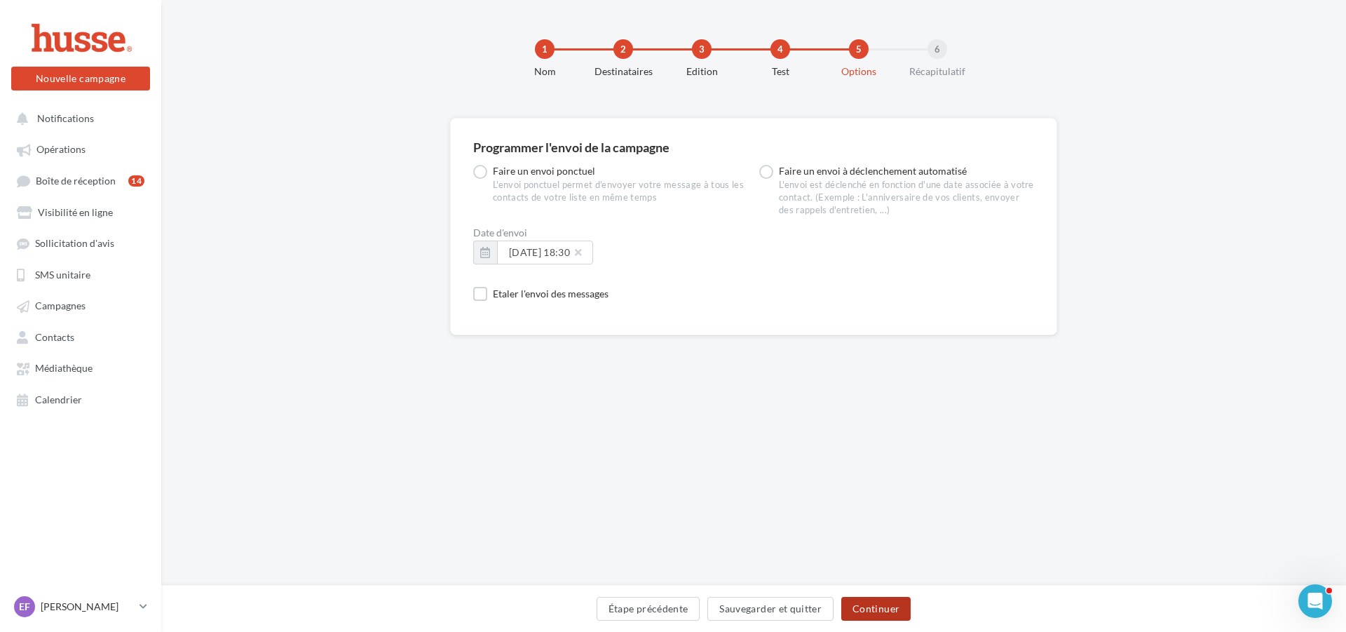
click at [879, 607] on button "Continuer" at bounding box center [876, 609] width 69 height 24
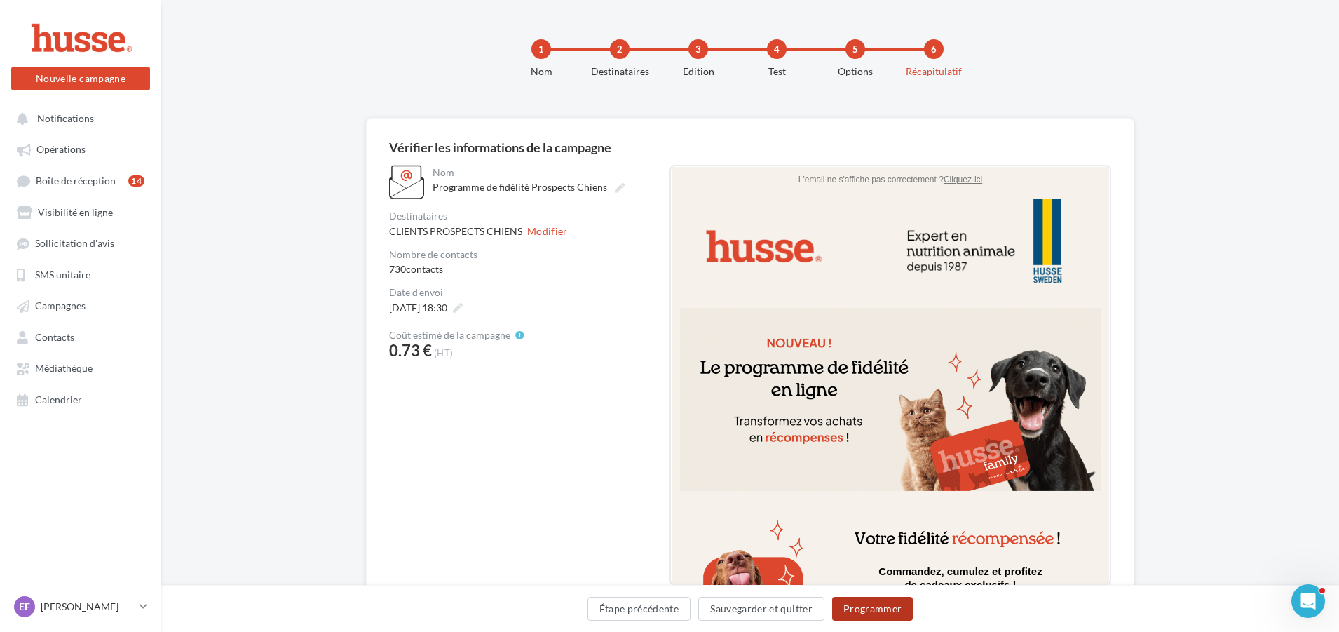
click at [881, 609] on button "Programmer" at bounding box center [872, 609] width 81 height 24
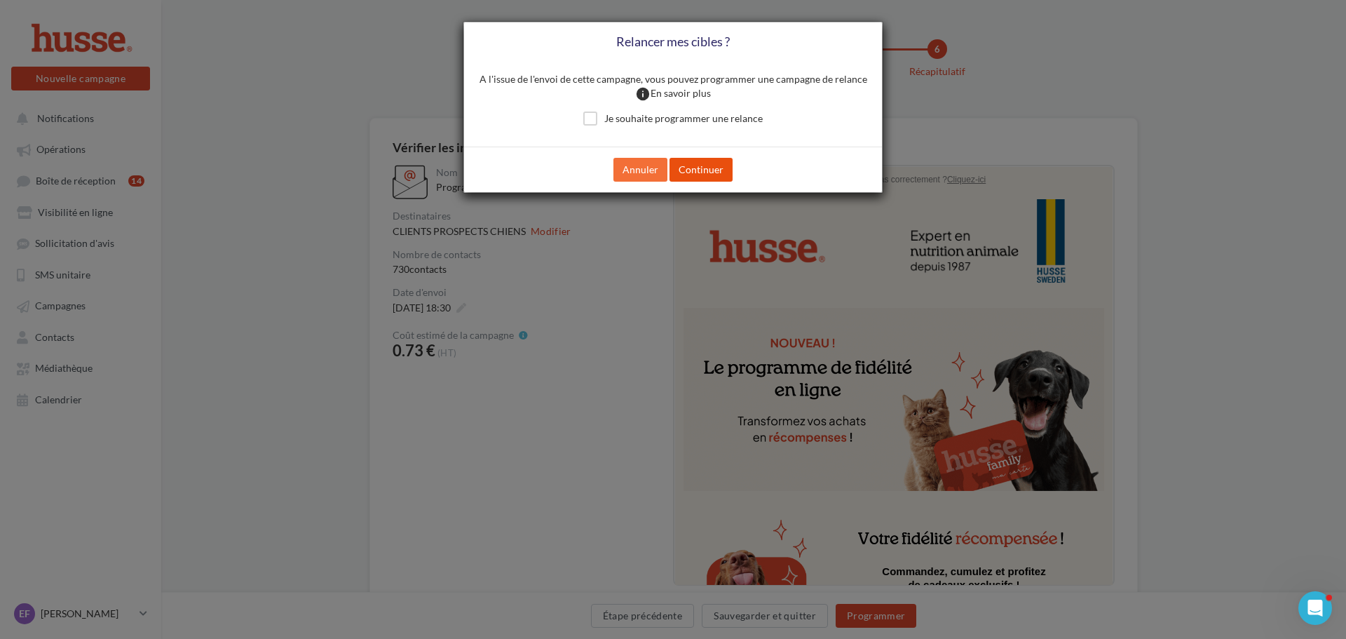
click at [699, 172] on button "Continuer" at bounding box center [701, 170] width 63 height 24
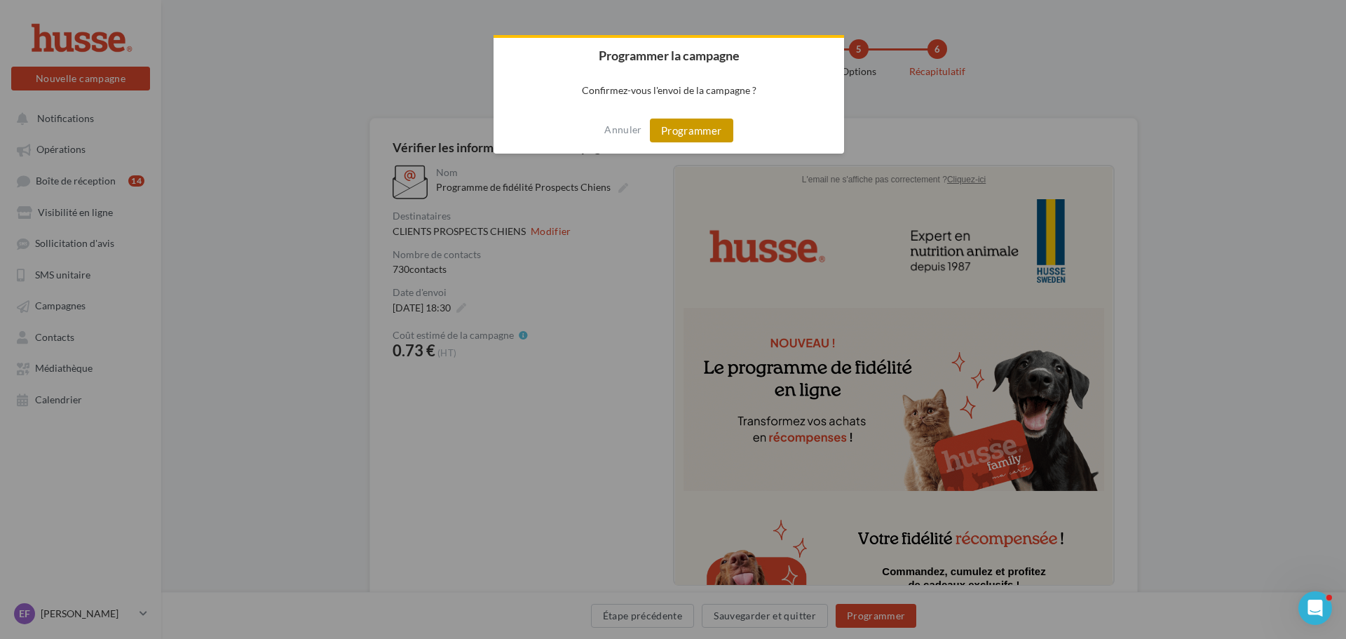
click at [694, 132] on button "Programmer" at bounding box center [691, 131] width 83 height 24
